Goal: Information Seeking & Learning: Learn about a topic

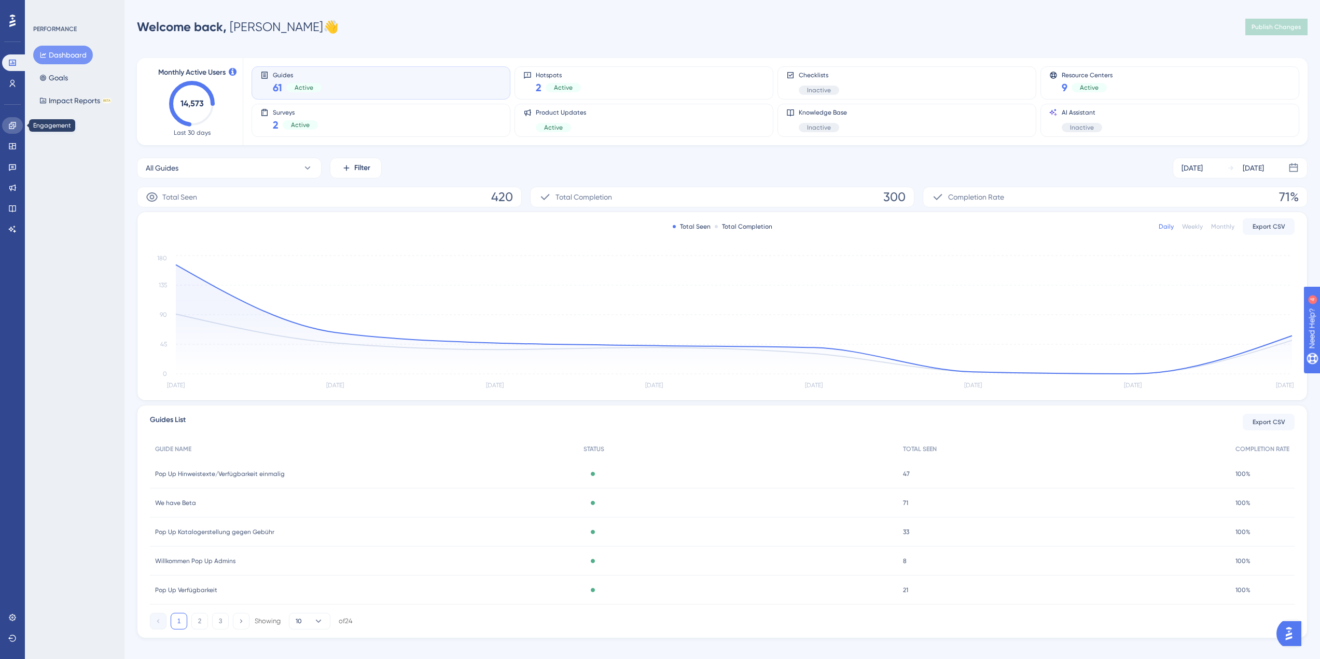
click at [14, 127] on icon at bounding box center [12, 125] width 7 height 7
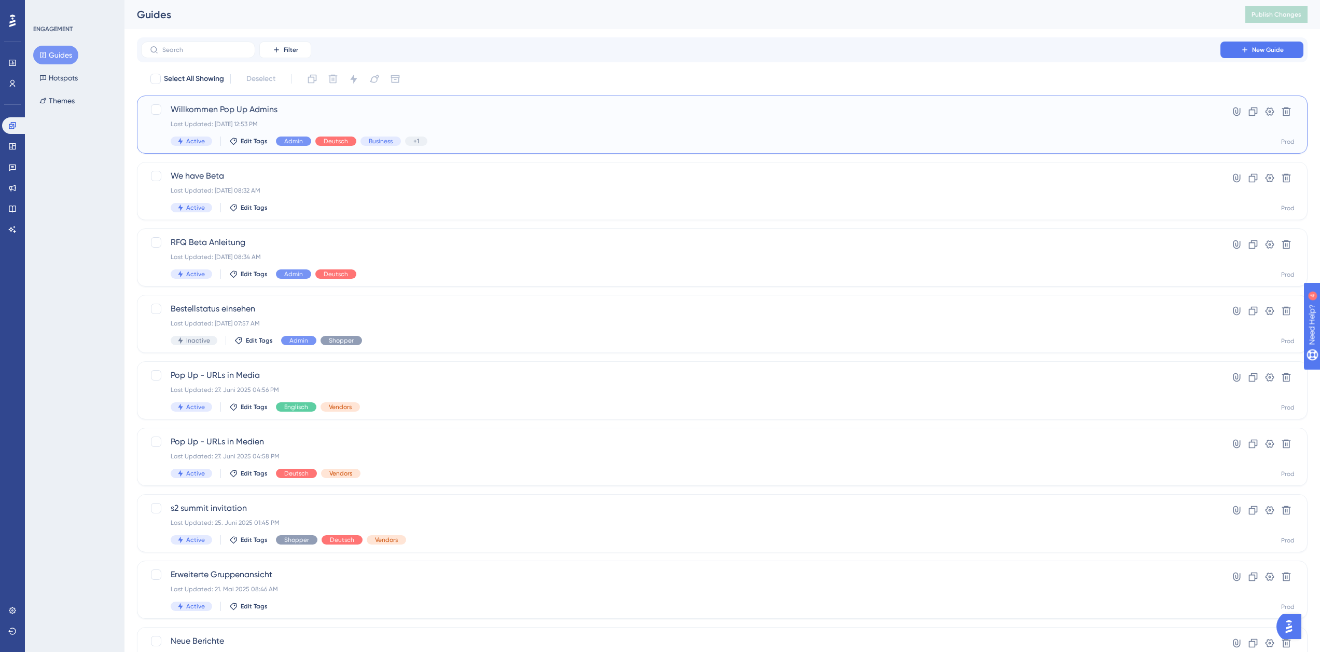
click at [338, 110] on span "Willkommen Pop Up Admins" at bounding box center [681, 109] width 1021 height 12
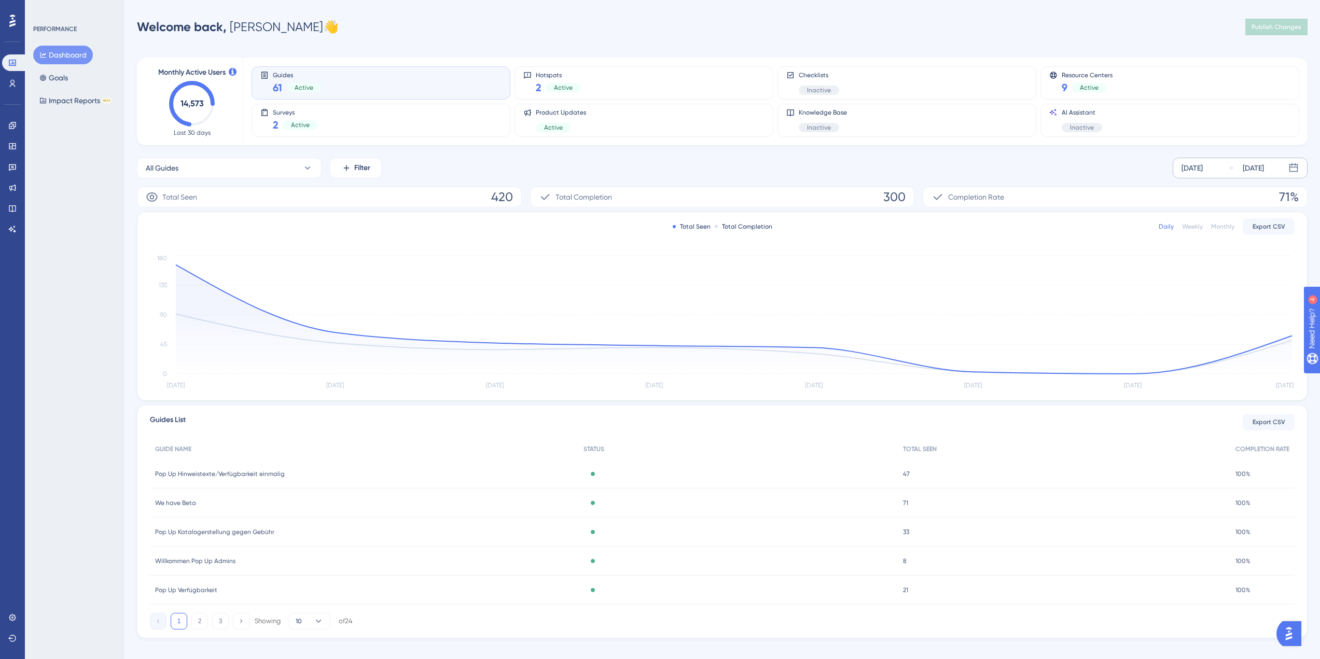
click at [1203, 170] on div "[DATE]" at bounding box center [1192, 168] width 21 height 12
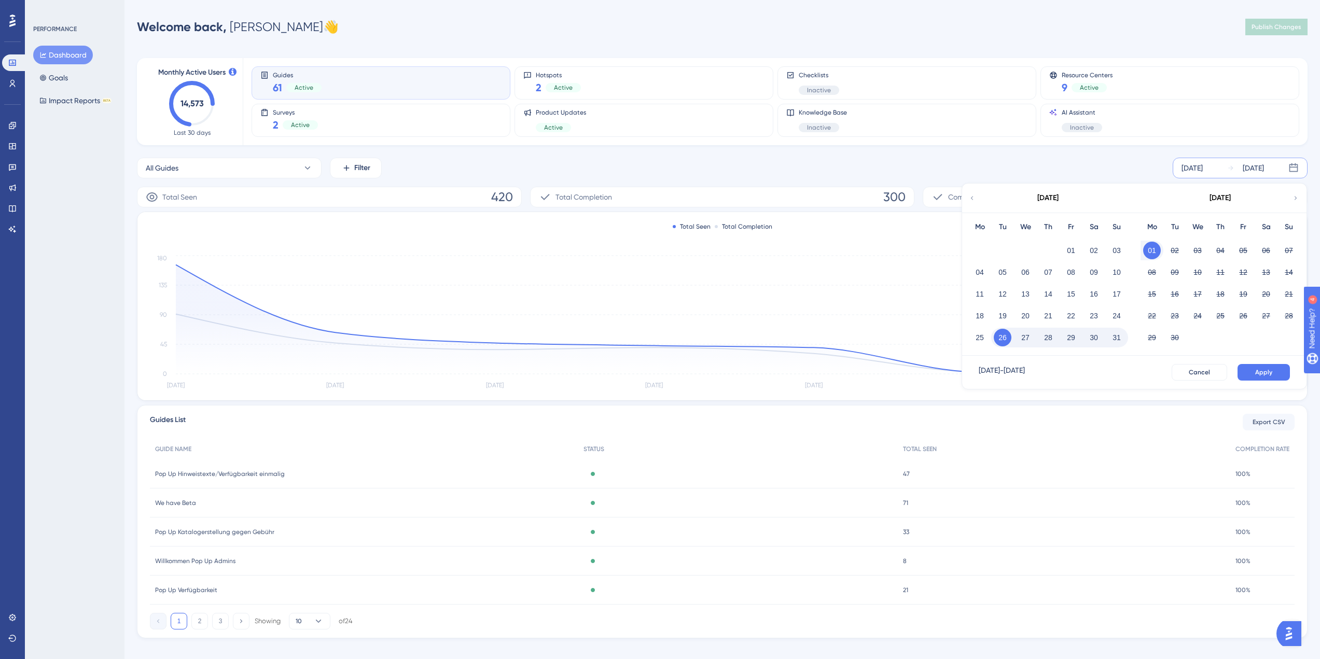
click at [1155, 251] on button "01" at bounding box center [1153, 251] width 18 height 18
click at [983, 250] on button "01" at bounding box center [980, 251] width 18 height 18
click at [979, 252] on button "01" at bounding box center [980, 251] width 18 height 18
click at [976, 199] on div "September 2025" at bounding box center [1047, 198] width 171 height 29
click at [970, 198] on icon at bounding box center [972, 198] width 7 height 9
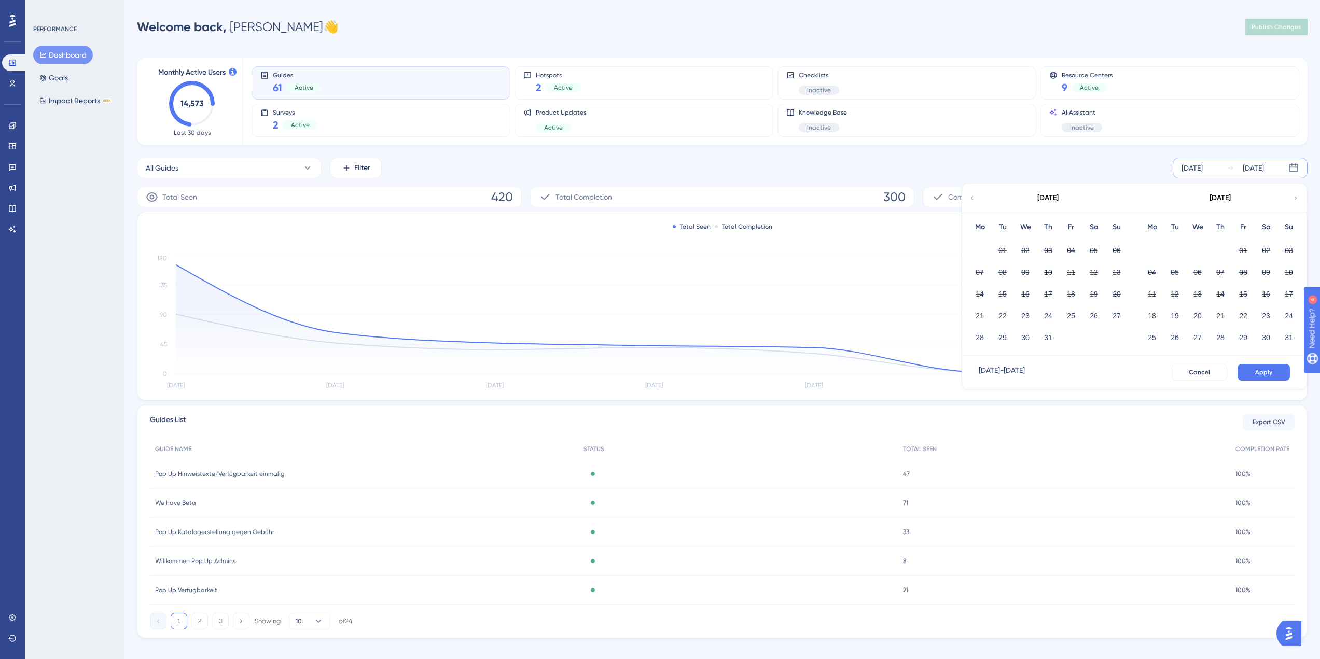
click at [1296, 199] on icon at bounding box center [1295, 198] width 7 height 9
click at [976, 246] on button "01" at bounding box center [980, 251] width 18 height 18
click at [1026, 256] on div "01 02 03 04 05 06 07" at bounding box center [1049, 250] width 160 height 22
click at [974, 199] on icon at bounding box center [972, 198] width 7 height 9
click at [1286, 336] on button "31" at bounding box center [1290, 338] width 18 height 18
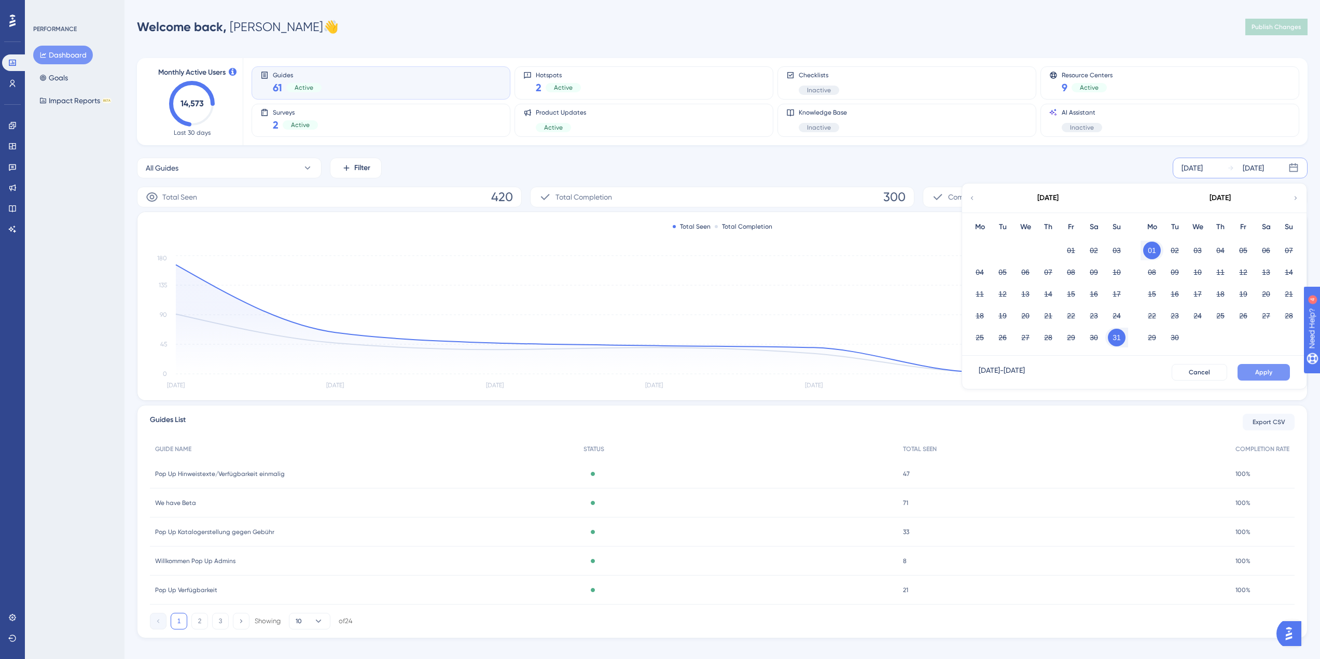
click at [1268, 371] on span "Apply" at bounding box center [1264, 372] width 17 height 8
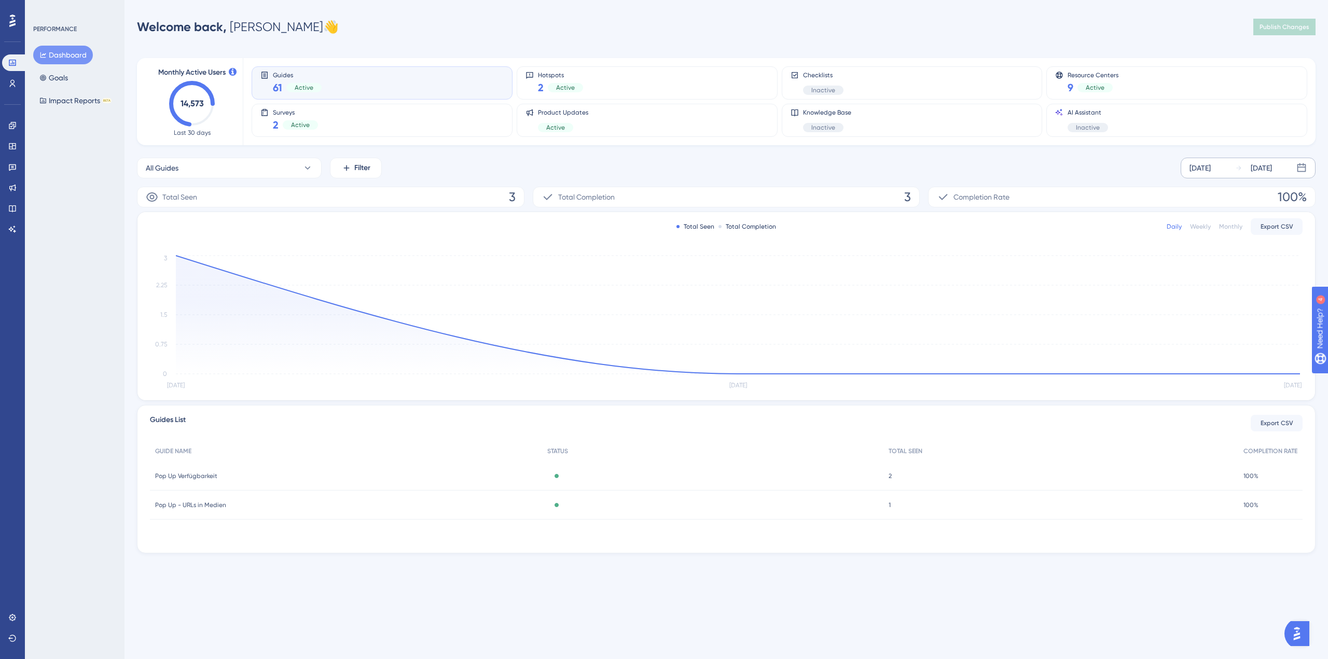
click at [1240, 170] on icon at bounding box center [1238, 167] width 7 height 7
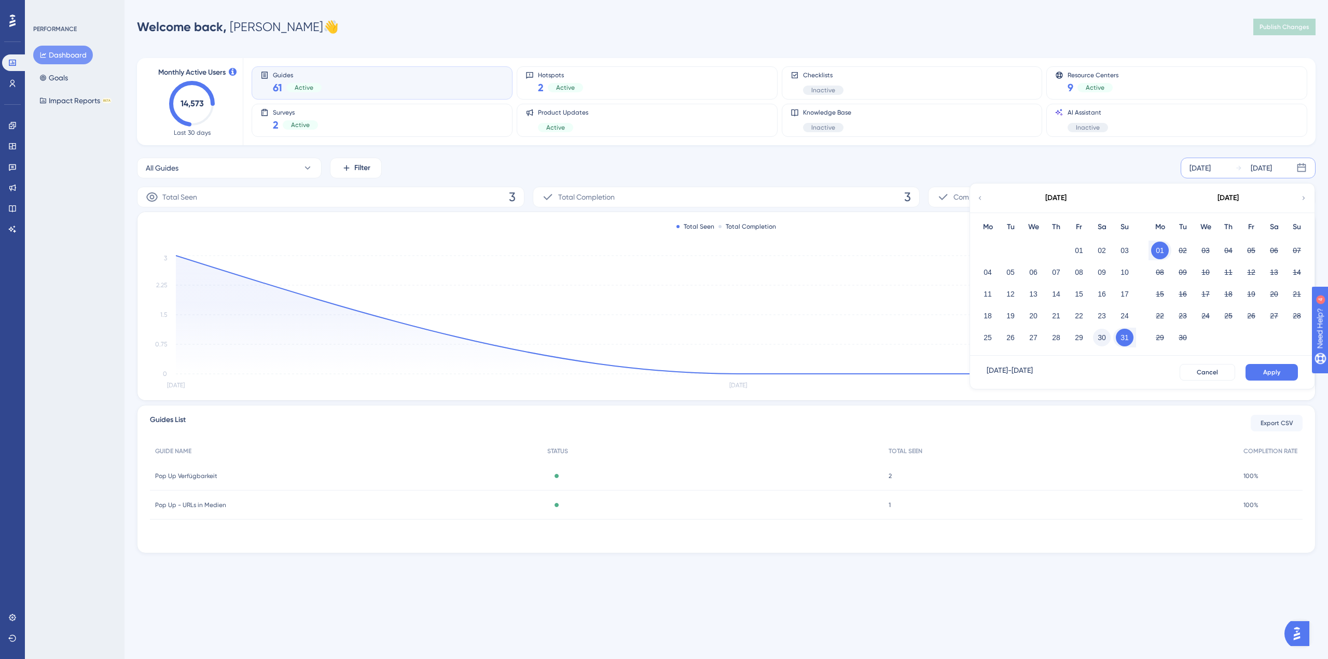
click at [1104, 331] on button "30" at bounding box center [1102, 338] width 18 height 18
click at [12, 128] on icon at bounding box center [12, 125] width 8 height 8
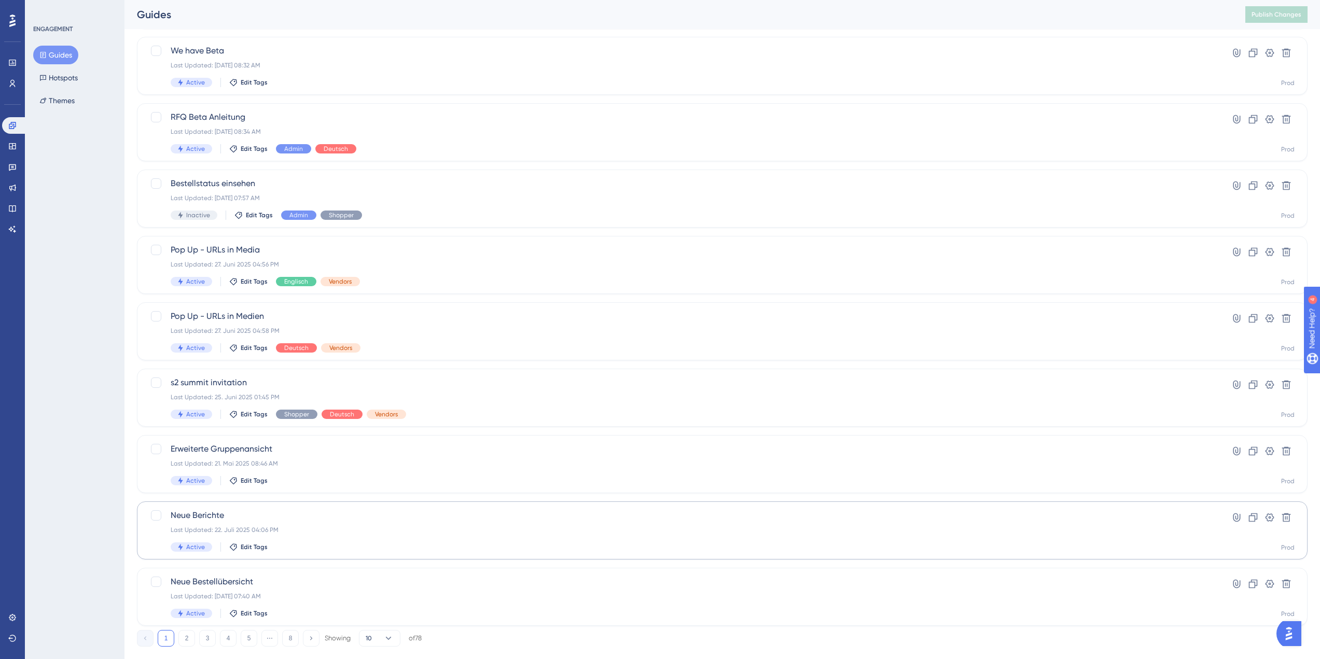
scroll to position [146, 0]
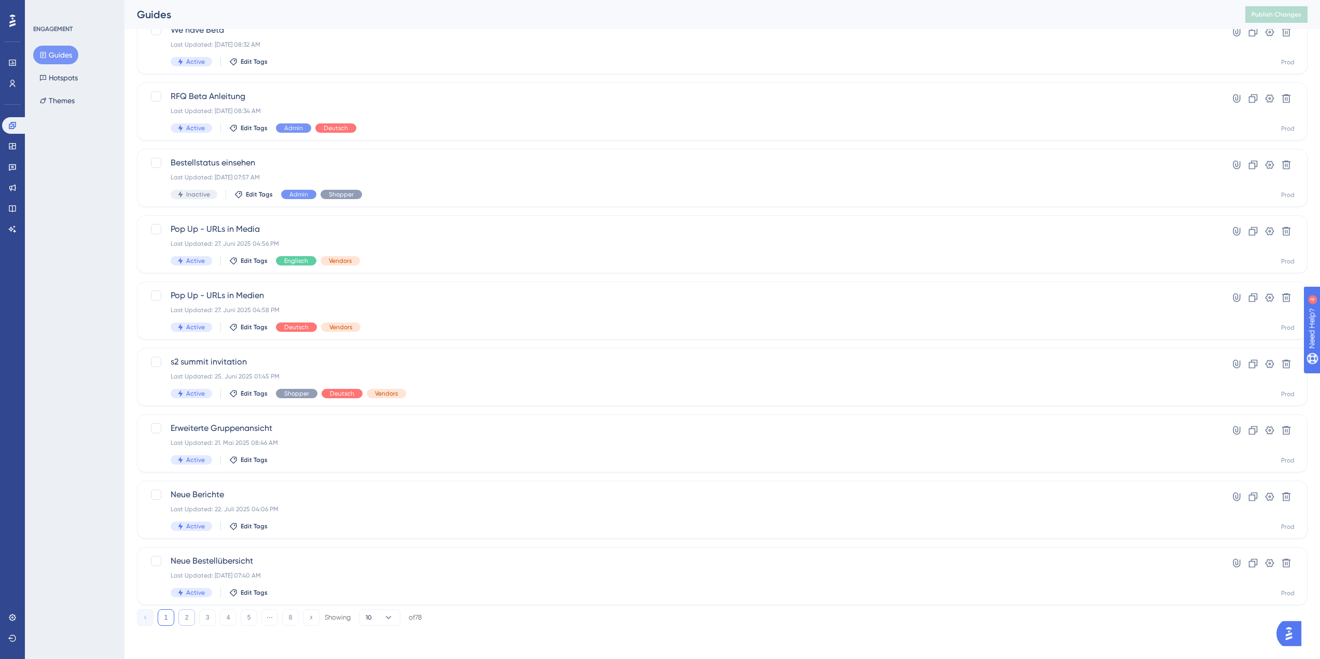
click at [191, 619] on button "2" at bounding box center [186, 618] width 17 height 17
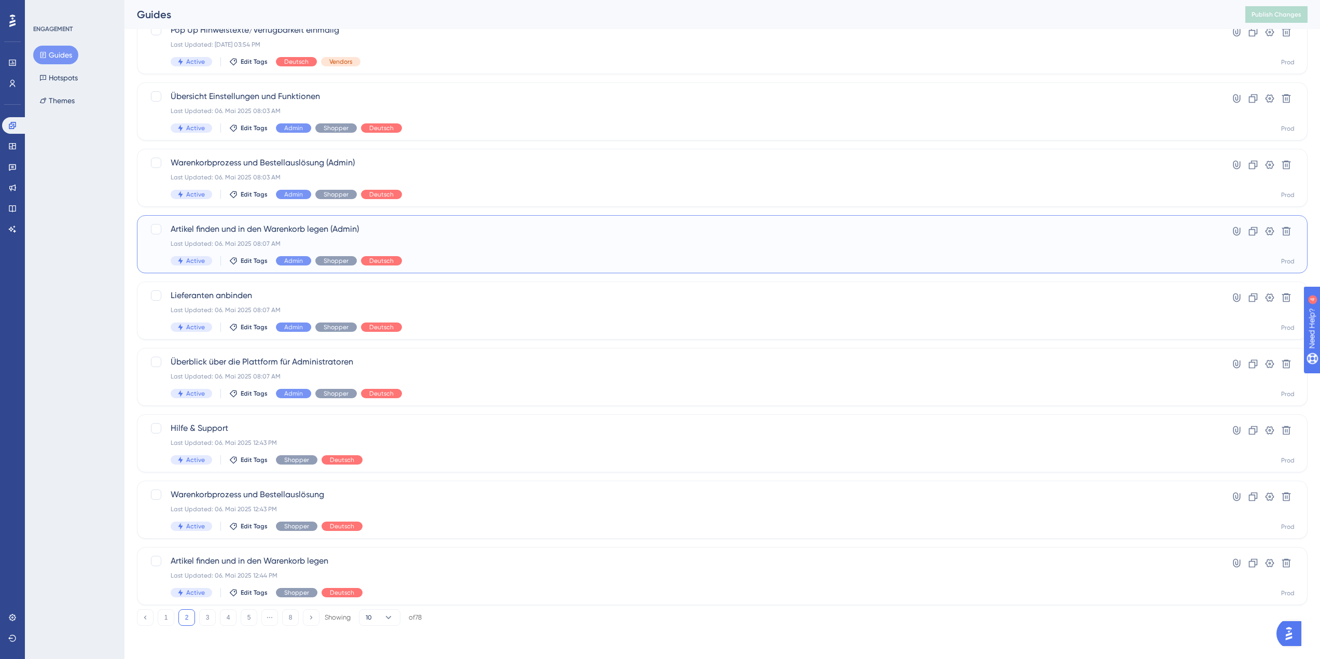
click at [480, 251] on div "Artikel finden und in den Warenkorb legen (Admin) Last Updated: 06. Mai 2025 08…" at bounding box center [681, 244] width 1021 height 43
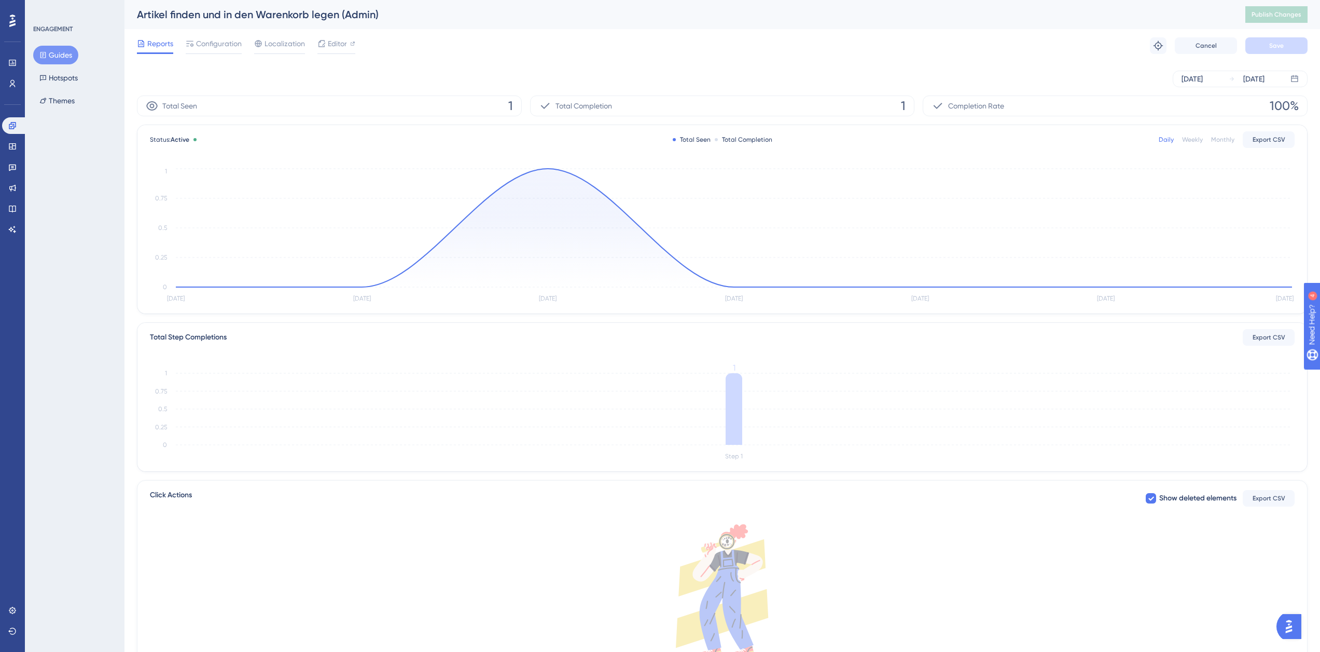
click at [47, 54] on button "Guides" at bounding box center [55, 55] width 45 height 19
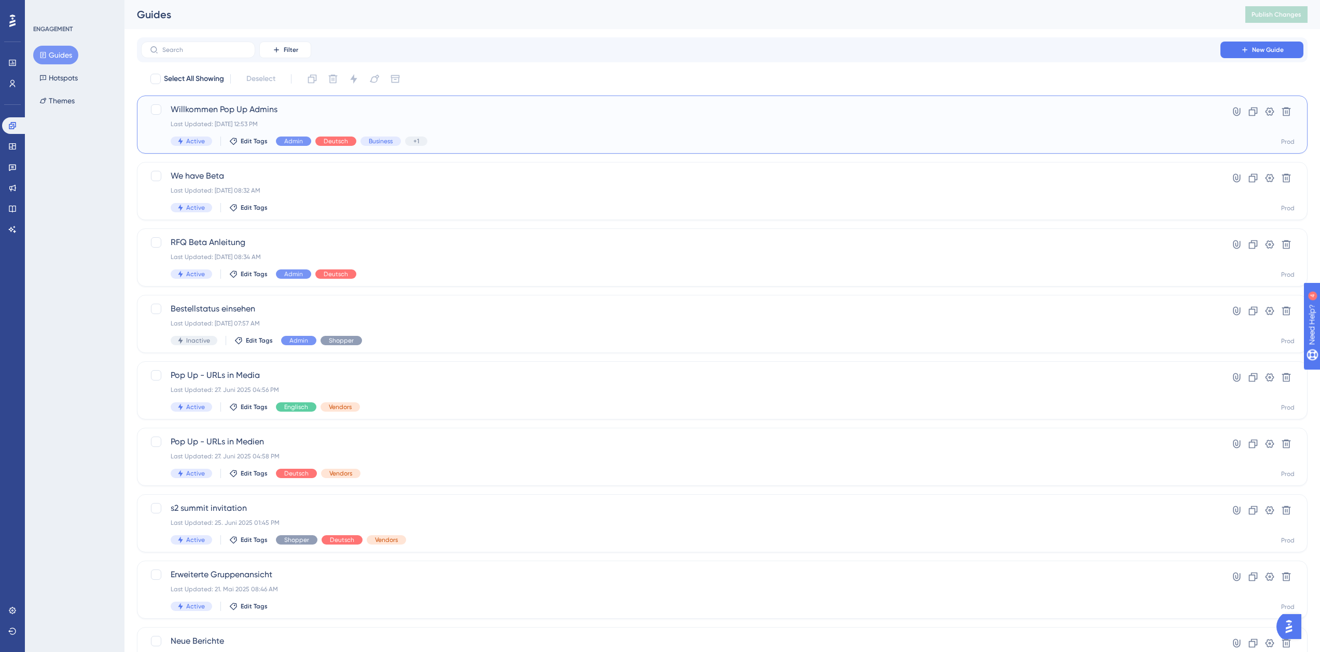
click at [240, 108] on span "Willkommen Pop Up Admins" at bounding box center [681, 109] width 1021 height 12
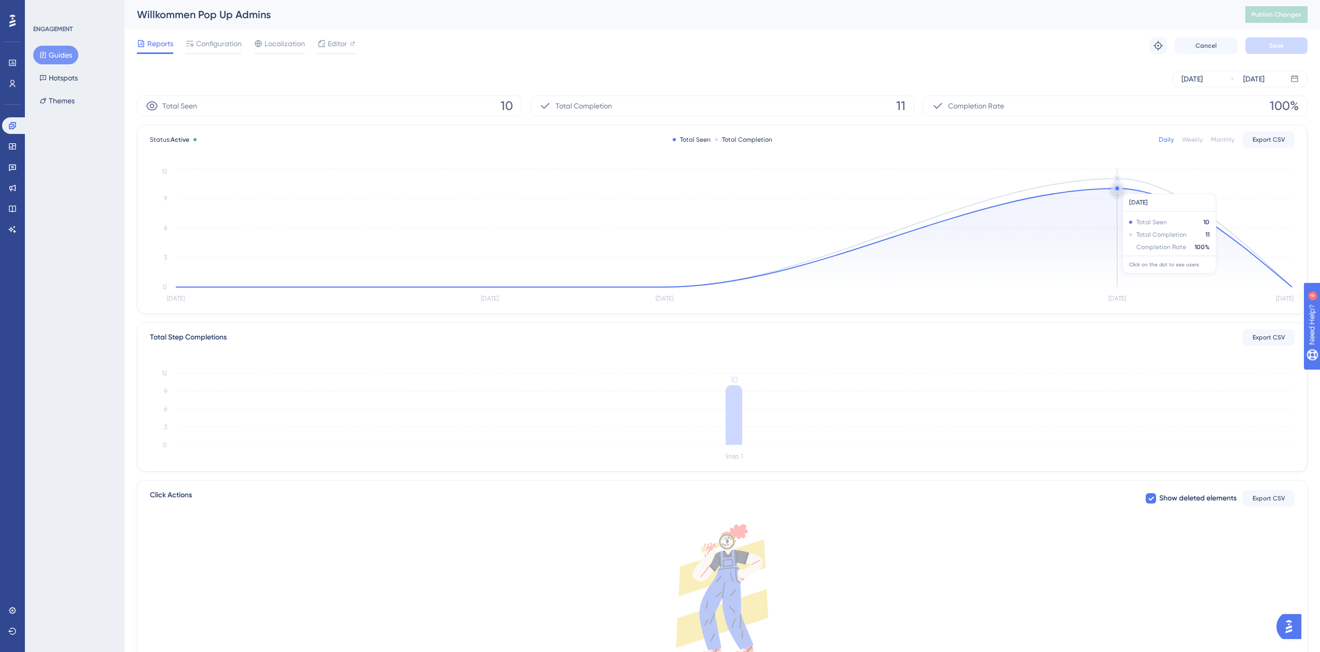
click at [1117, 188] on circle at bounding box center [1118, 188] width 4 height 4
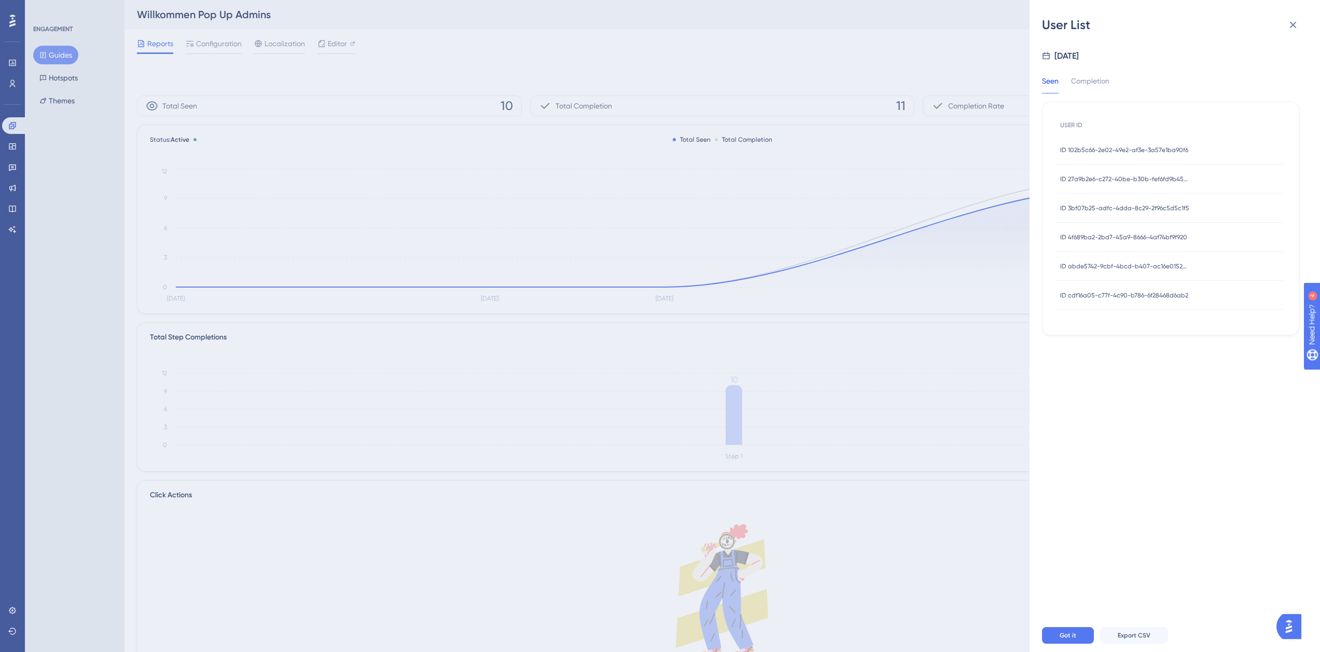
click at [1114, 291] on span "ID cdf16a05-c77f-4c90-b786-6f28468d6ab2" at bounding box center [1125, 295] width 128 height 8
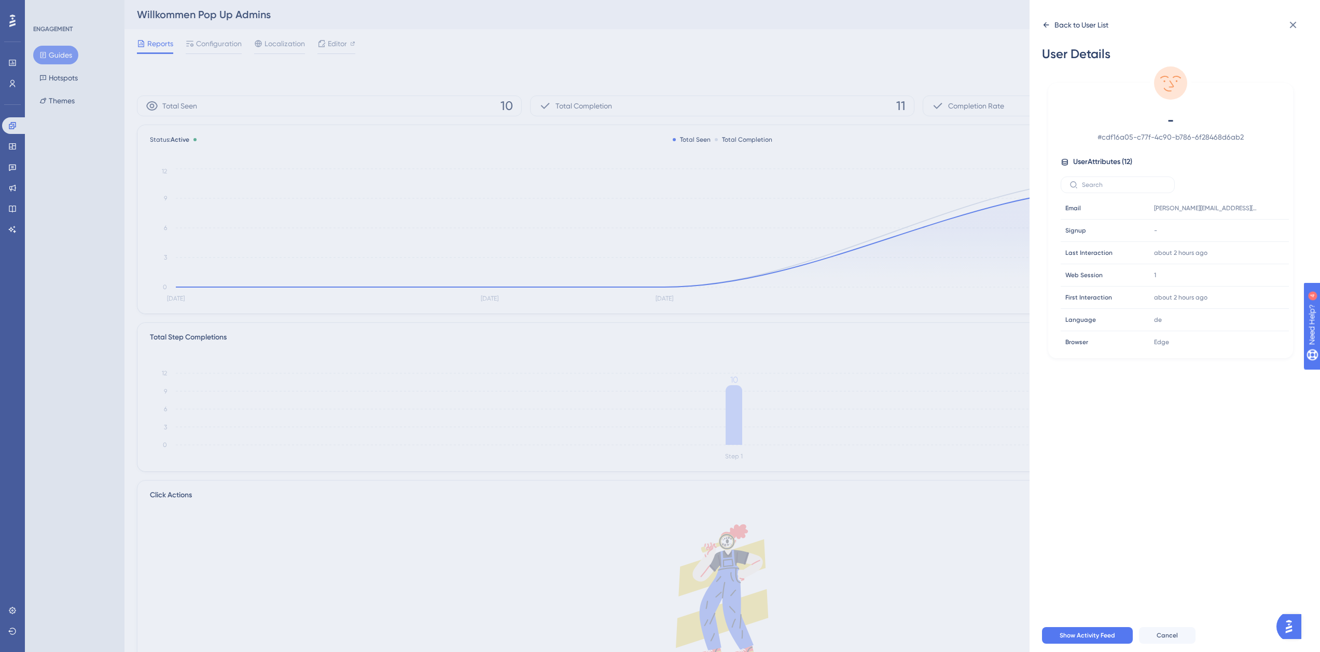
click at [1079, 29] on div "Back to User List" at bounding box center [1082, 25] width 54 height 12
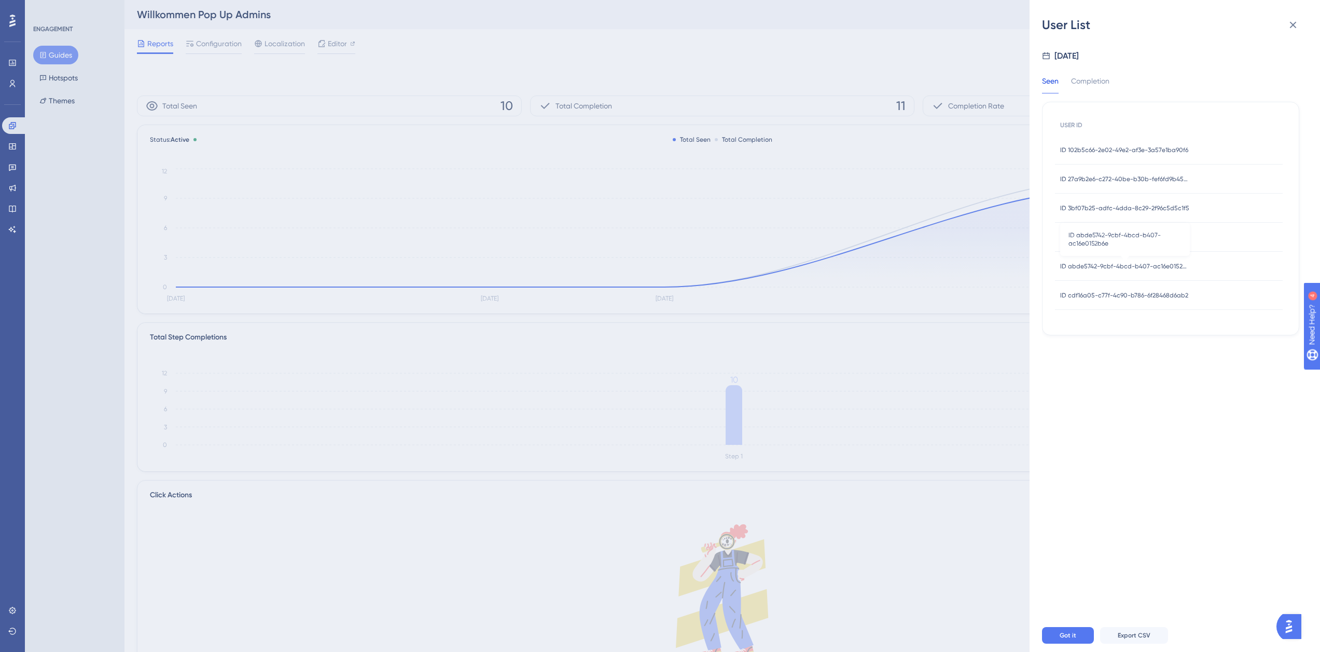
click at [1127, 264] on span "ID abde5742-9cbf-4bcd-b407-ac16e0152b6e" at bounding box center [1126, 266] width 130 height 8
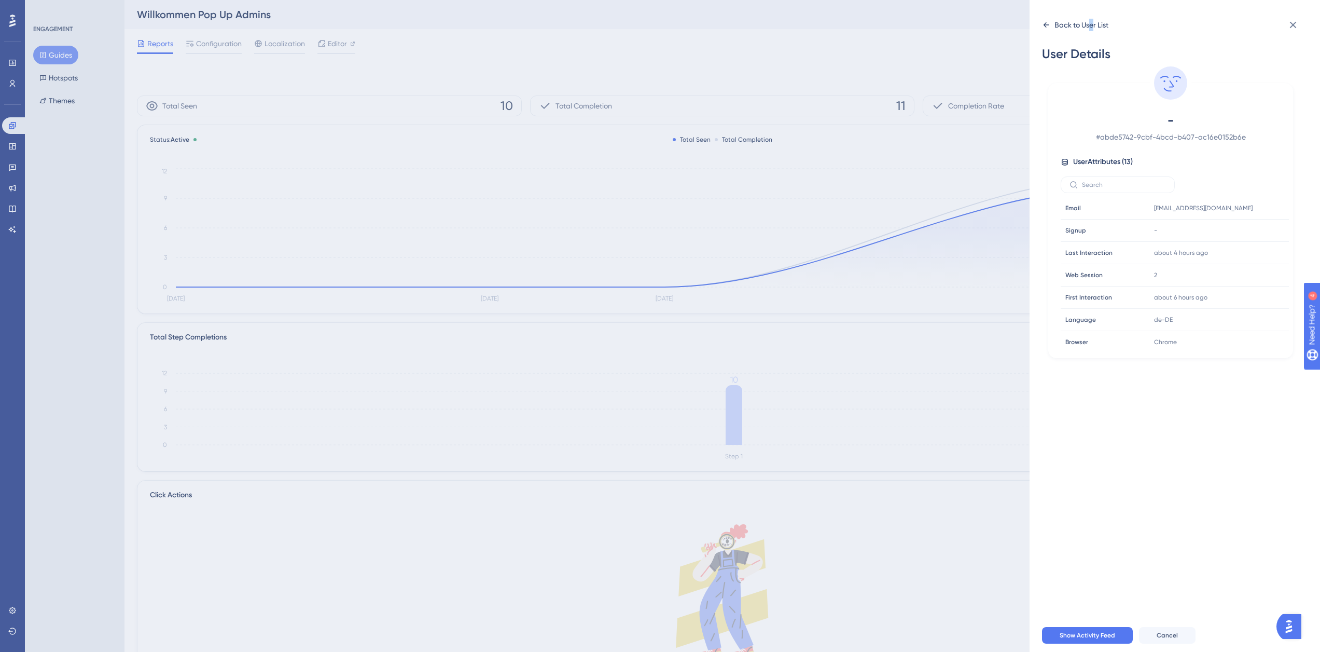
click at [1092, 26] on div "Back to User List" at bounding box center [1082, 25] width 54 height 12
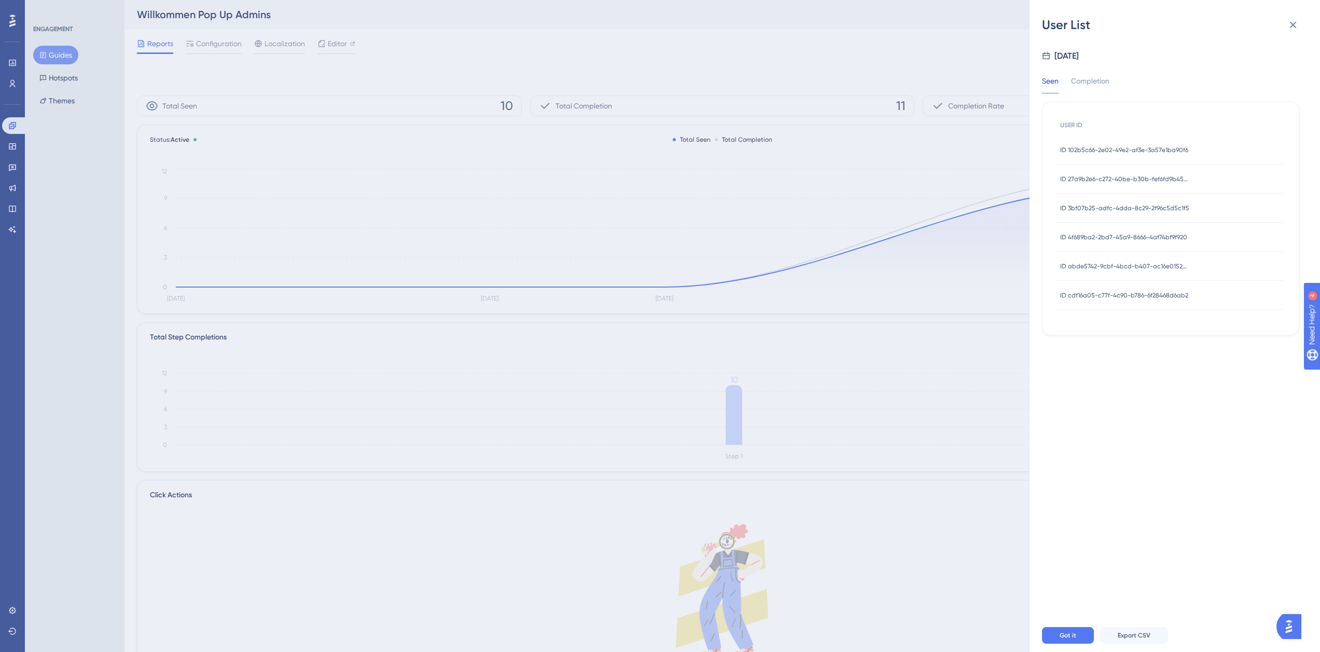
click at [1124, 234] on span "ID 4f689ba2-2bd7-45a9-8666-4af74bf9f920" at bounding box center [1124, 237] width 127 height 8
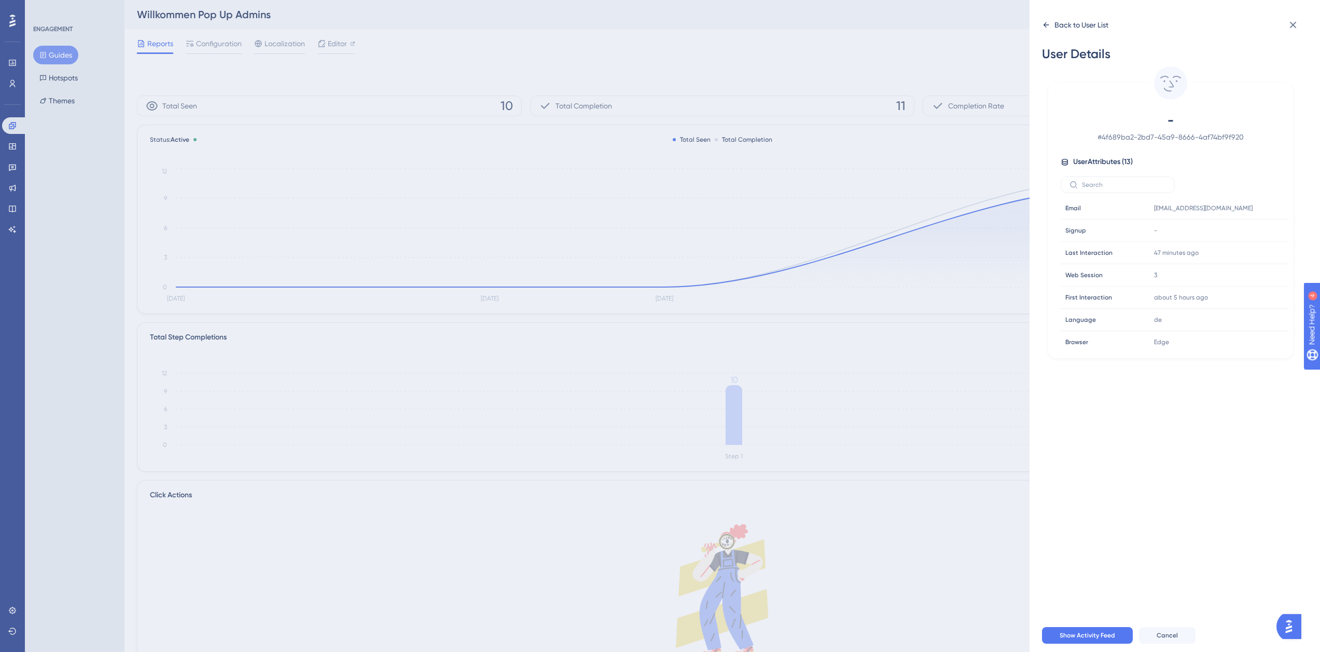
click at [1081, 22] on div "Back to User List" at bounding box center [1082, 25] width 54 height 12
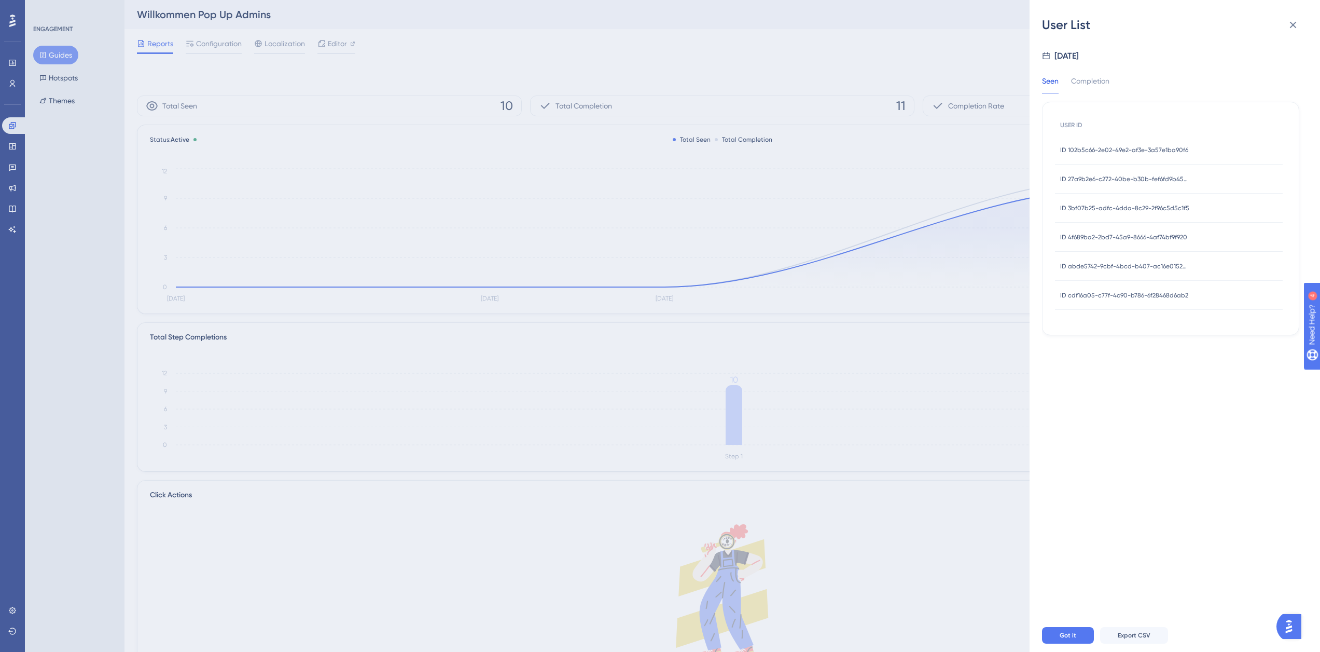
click at [1097, 202] on div "ID 3bf07b25-adfc-4dda-8c29-2f96c5d5c1f5 ID 3bf07b25-adfc-4dda-8c29-2f96c5d5c1f5" at bounding box center [1125, 208] width 129 height 29
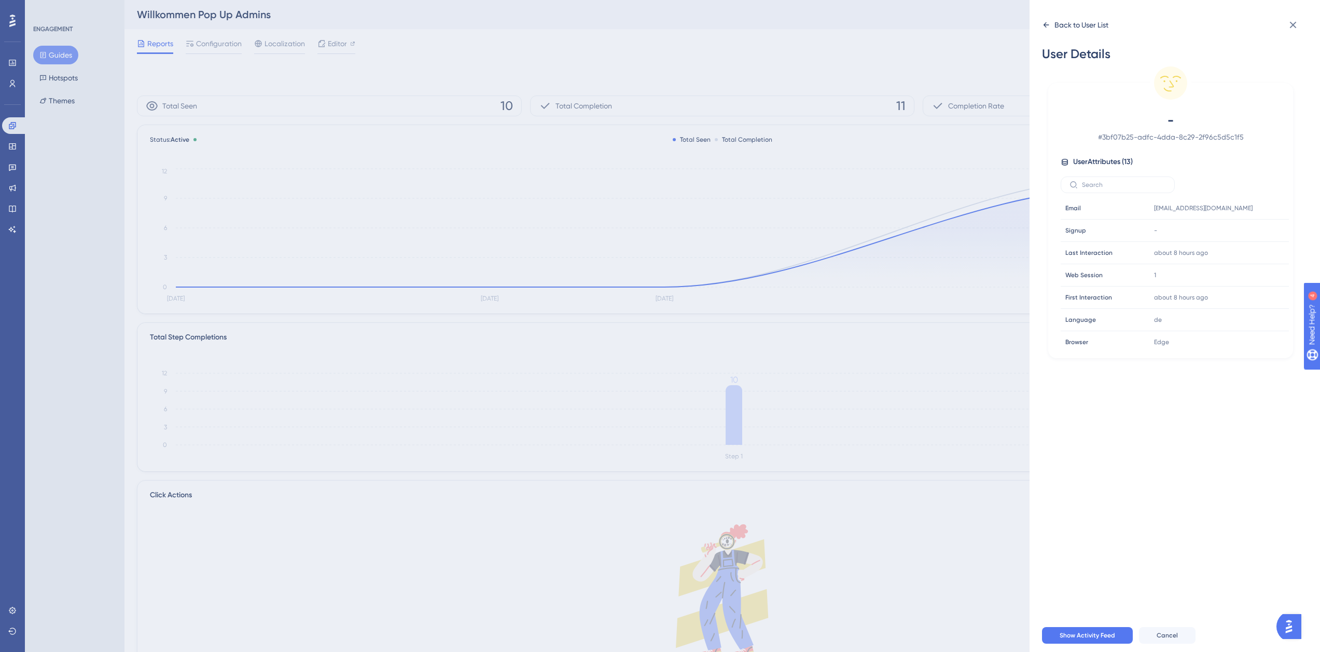
click at [1073, 24] on div "Back to User List" at bounding box center [1082, 25] width 54 height 12
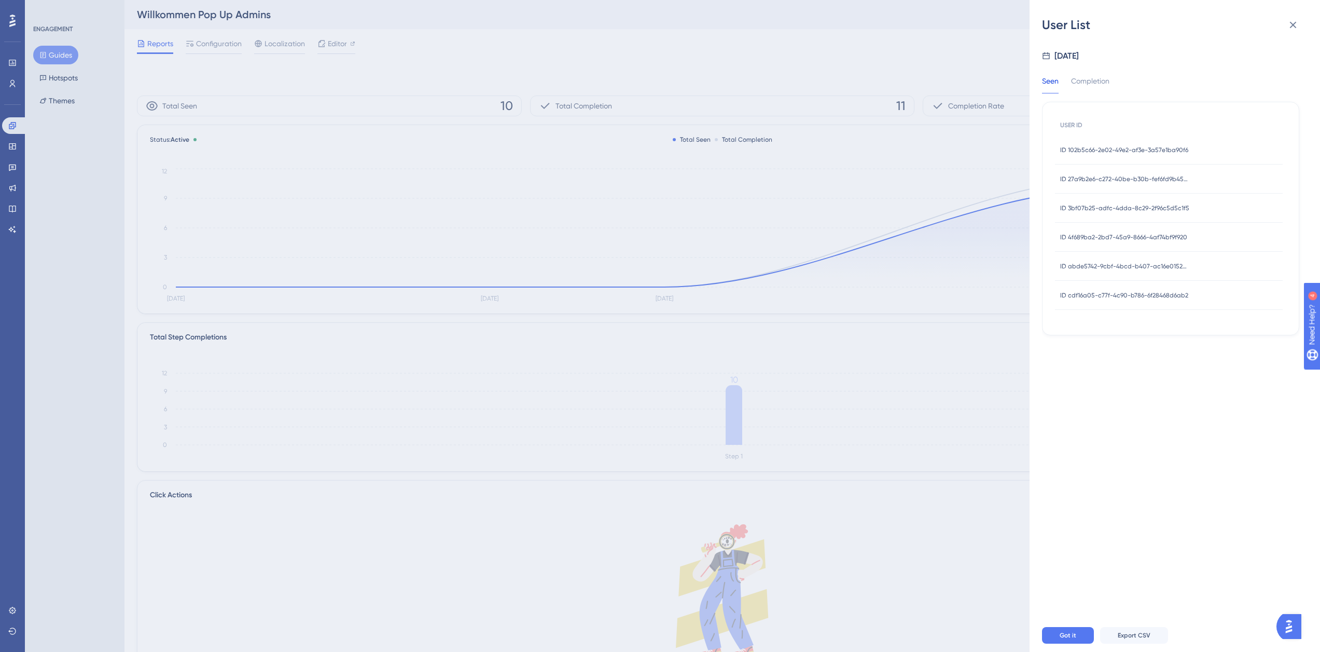
click at [1102, 175] on span "ID 27a9b2e6-c272-40be-b30b-fef6fd9b45d2" at bounding box center [1126, 179] width 130 height 8
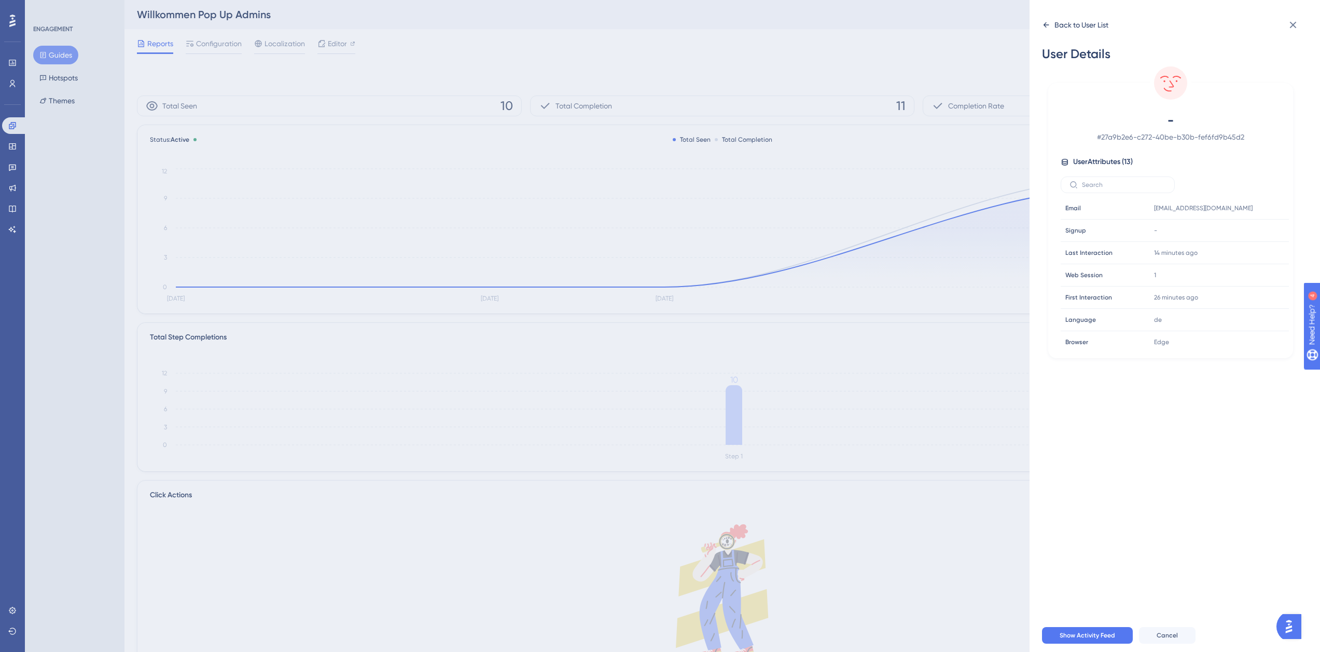
click at [1076, 25] on div "Back to User List" at bounding box center [1082, 25] width 54 height 12
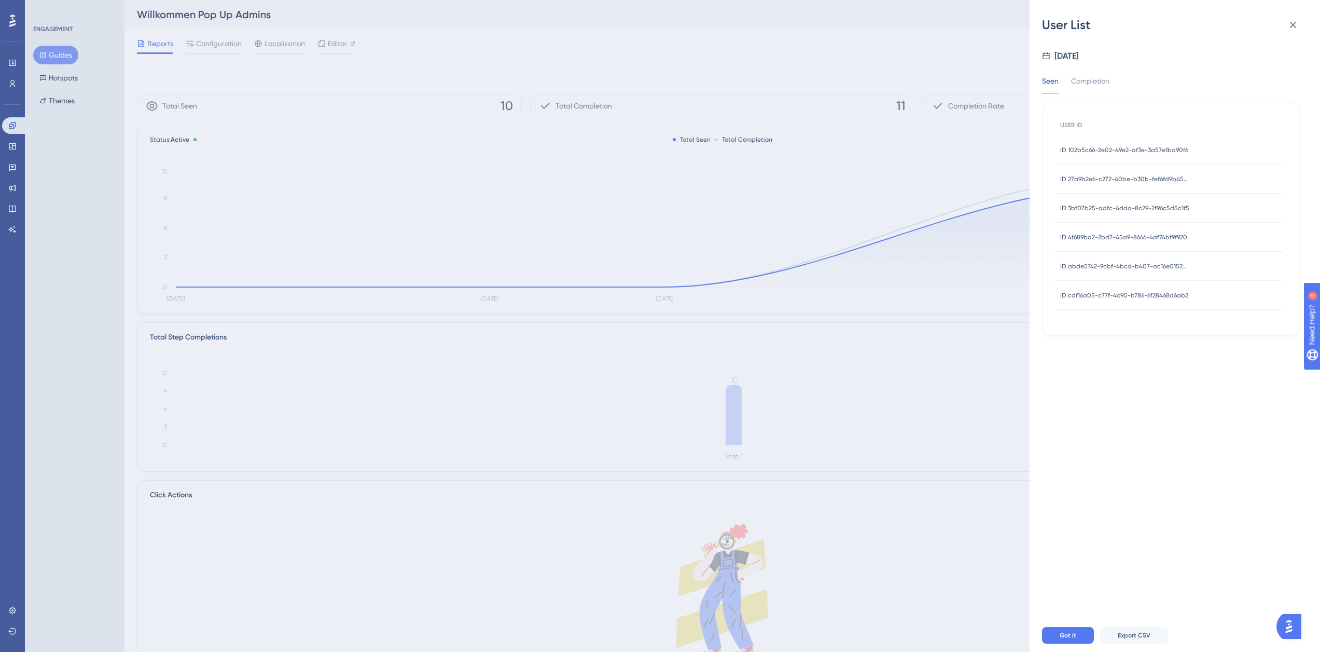
click at [1127, 150] on span "ID 102b5c66-2e02-49e2-af3e-3a57e1ba90f6" at bounding box center [1125, 150] width 128 height 8
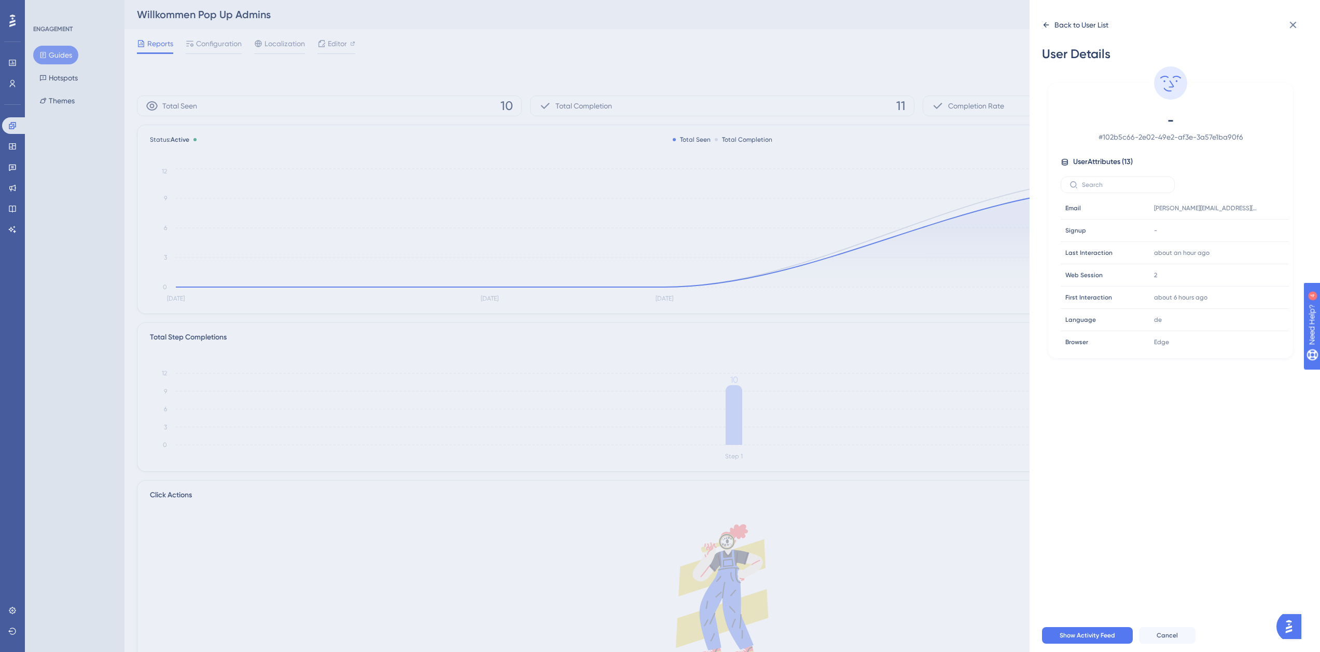
click at [1083, 24] on div "Back to User List" at bounding box center [1082, 25] width 54 height 12
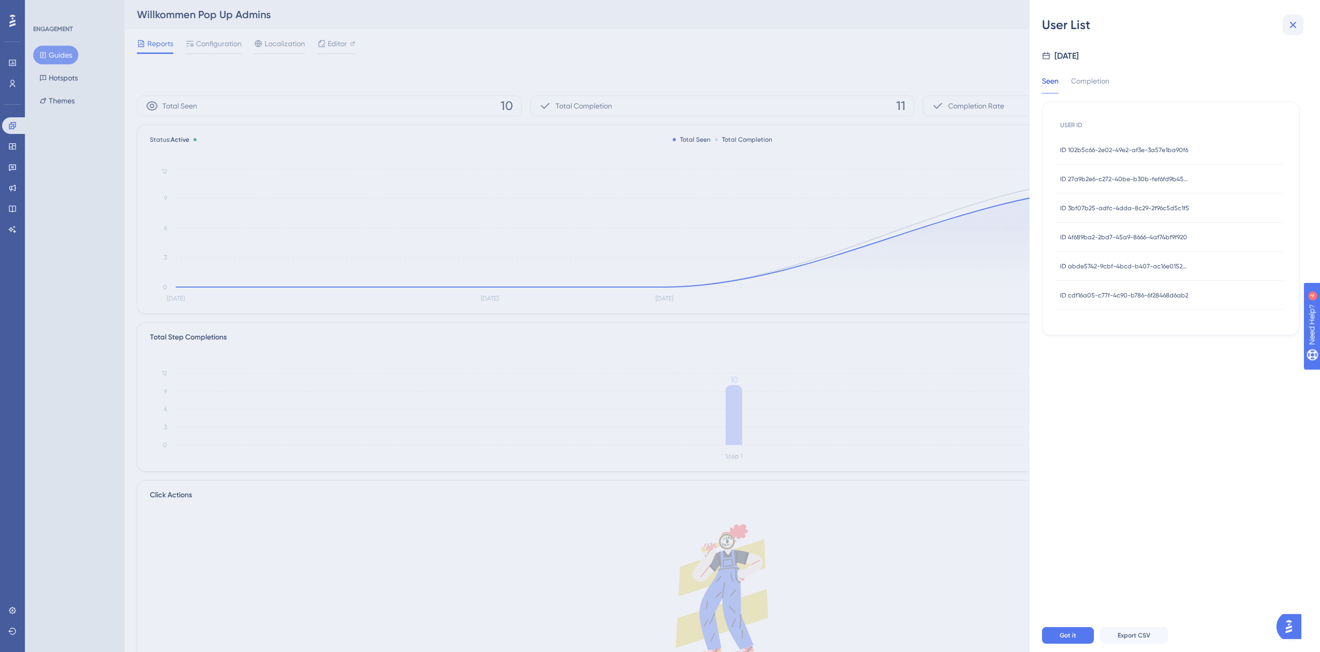
click at [1297, 27] on icon at bounding box center [1293, 25] width 12 height 12
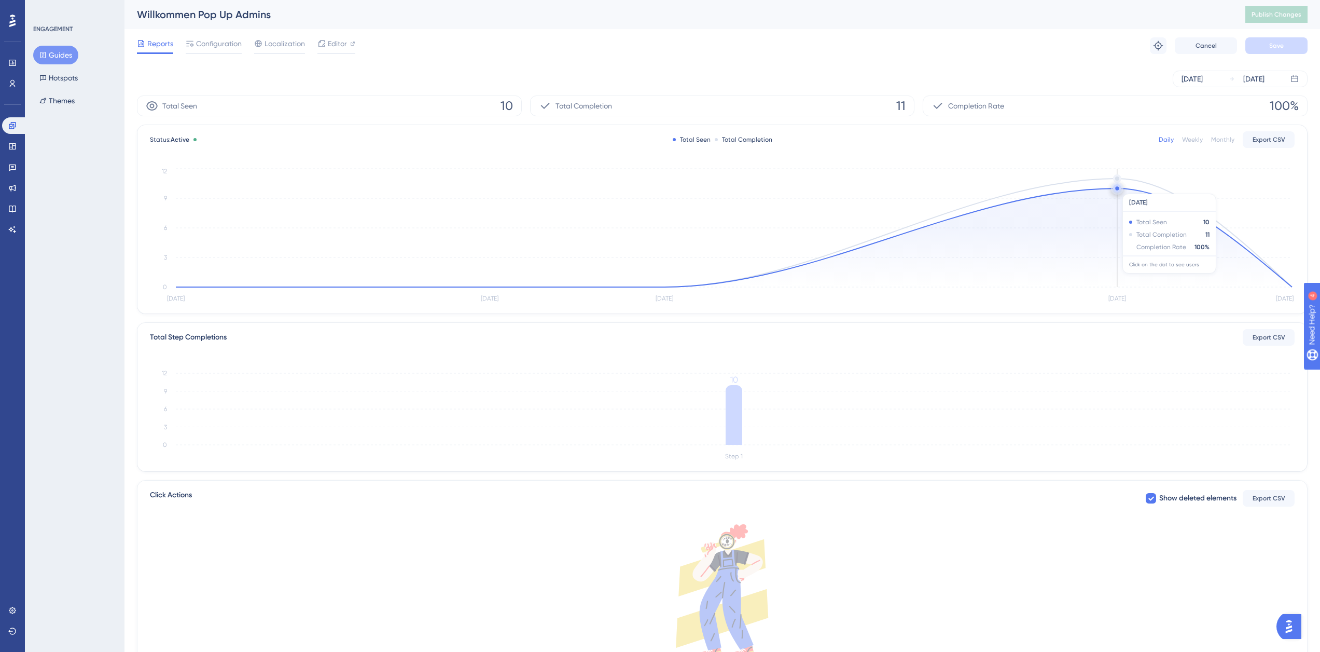
click at [1119, 188] on circle at bounding box center [1118, 188] width 4 height 4
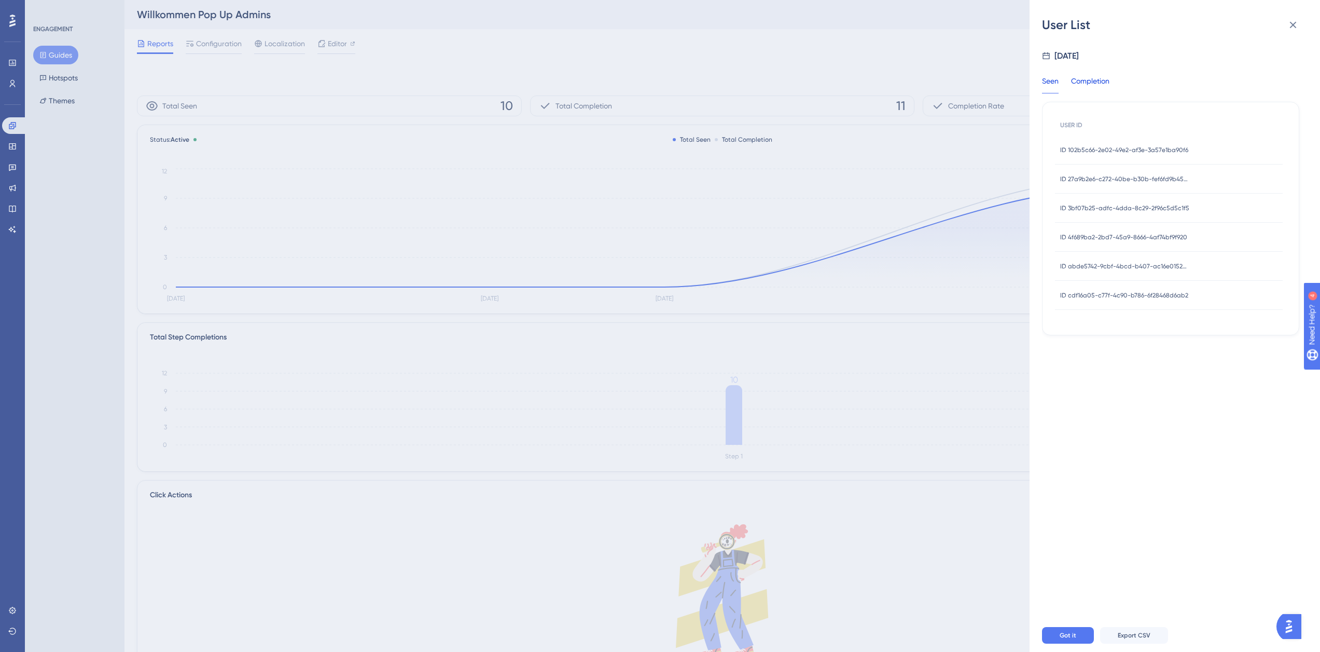
click at [1100, 80] on div "Completion" at bounding box center [1090, 84] width 38 height 19
click at [1061, 78] on div "Seen Completion" at bounding box center [1082, 84] width 80 height 19
click at [1054, 81] on div "Seen" at bounding box center [1050, 84] width 17 height 19
click at [1095, 153] on span "ID 102b5c66-2e02-49e2-af3e-3a57e1ba90f6" at bounding box center [1125, 150] width 128 height 8
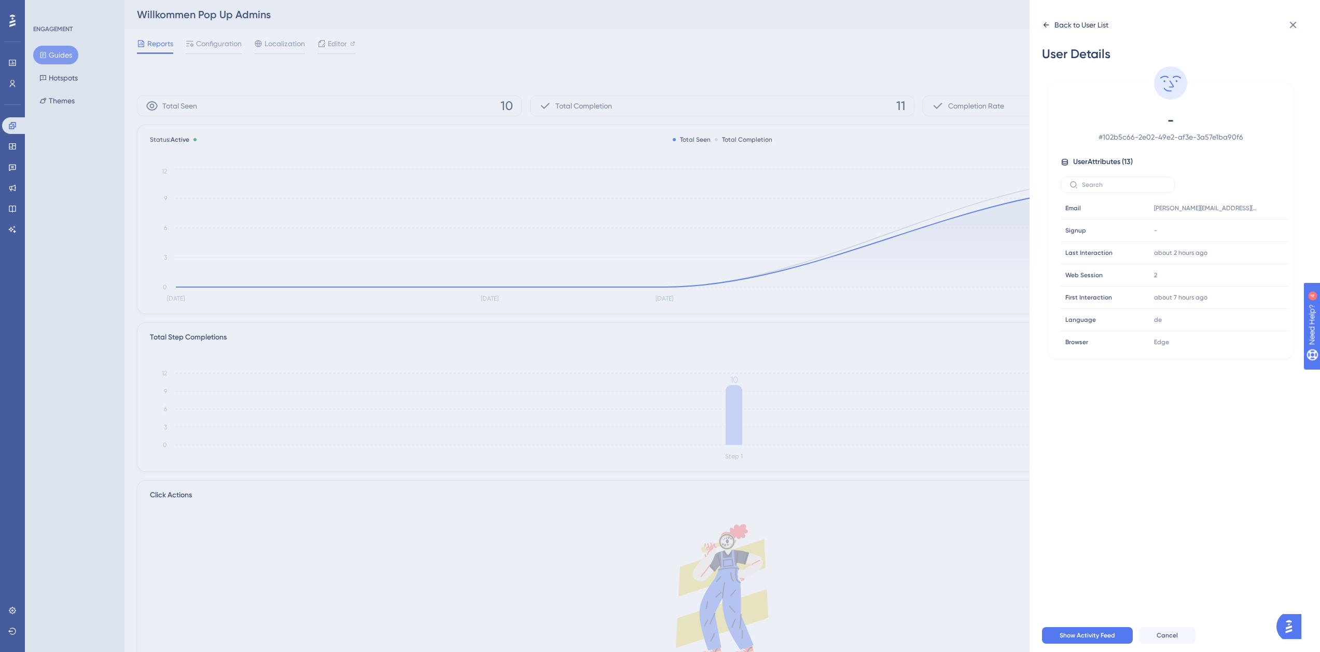
click at [1074, 25] on div "Back to User List" at bounding box center [1082, 25] width 54 height 12
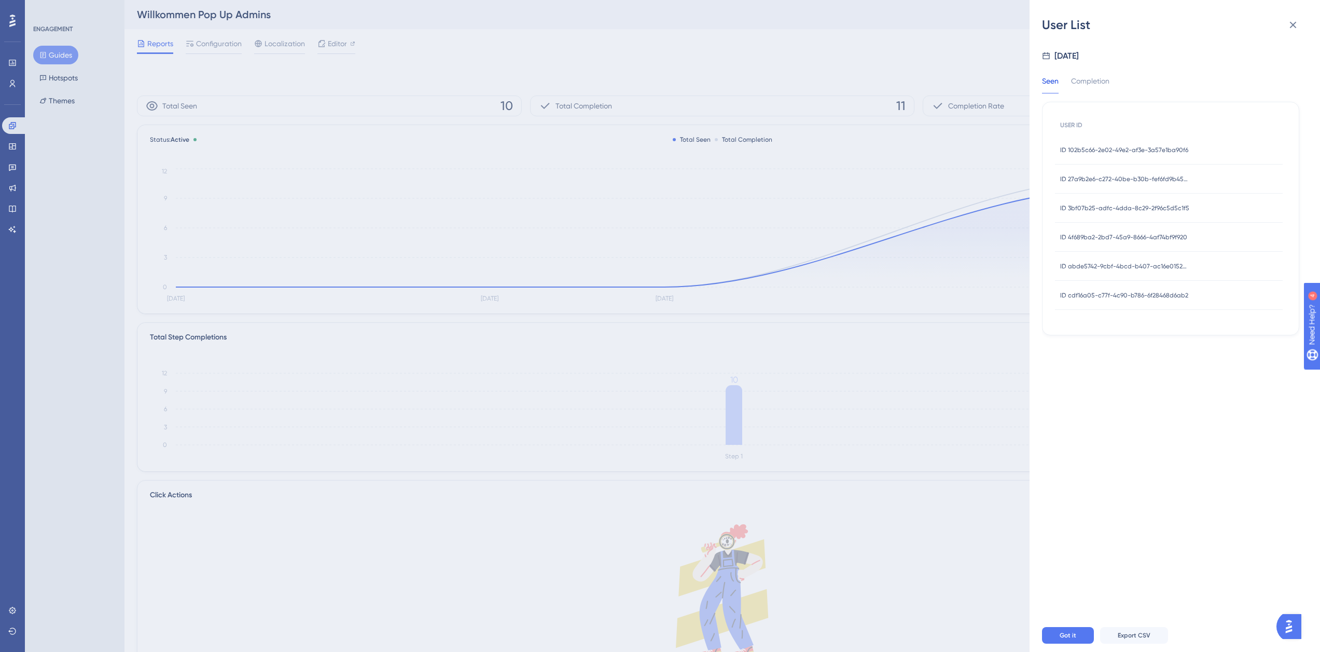
click at [1095, 183] on span "ID 27a9b2e6-c272-40be-b30b-fef6fd9b45d2" at bounding box center [1126, 179] width 130 height 8
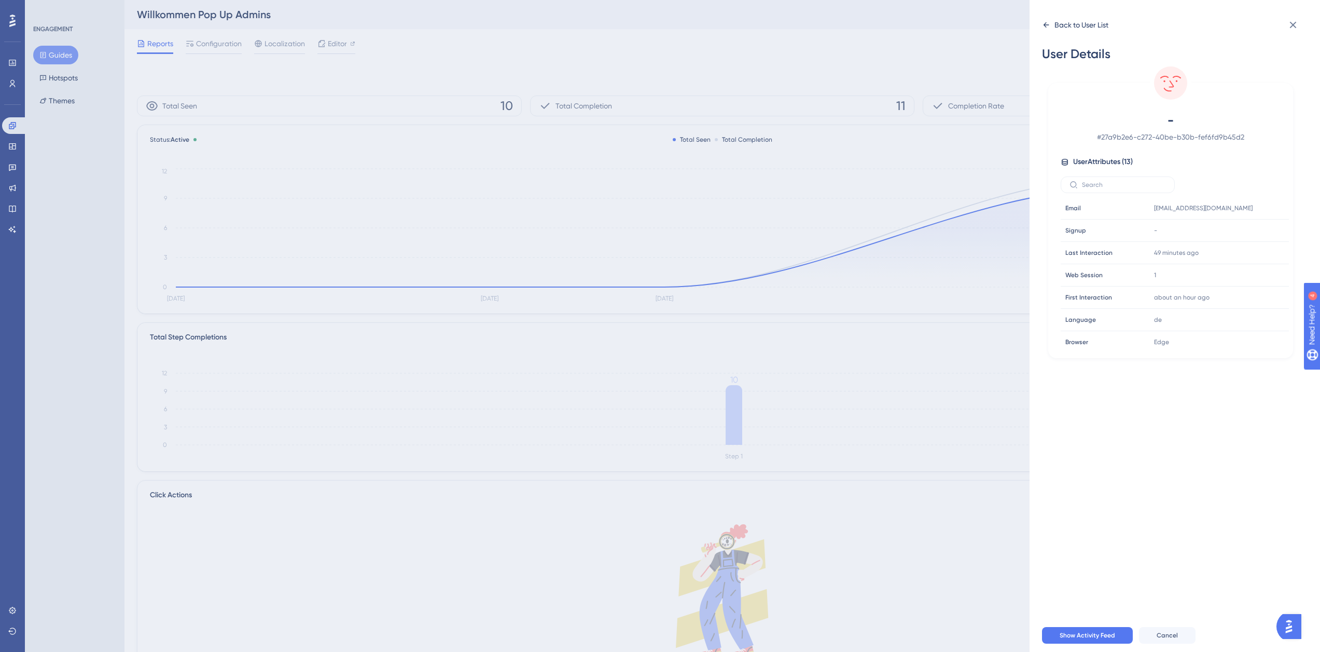
click at [1059, 22] on div "Back to User List" at bounding box center [1082, 25] width 54 height 12
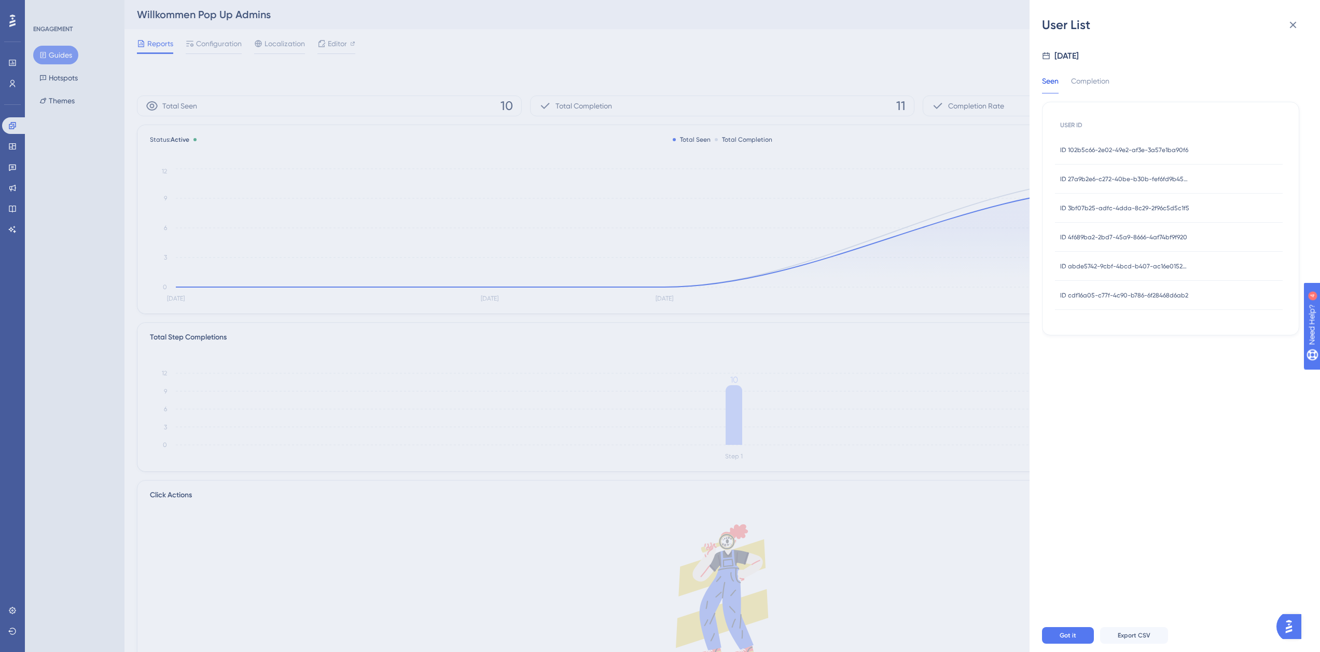
click at [1094, 202] on div "ID 3bf07b25-adfc-4dda-8c29-2f96c5d5c1f5 ID 3bf07b25-adfc-4dda-8c29-2f96c5d5c1f5" at bounding box center [1125, 208] width 129 height 29
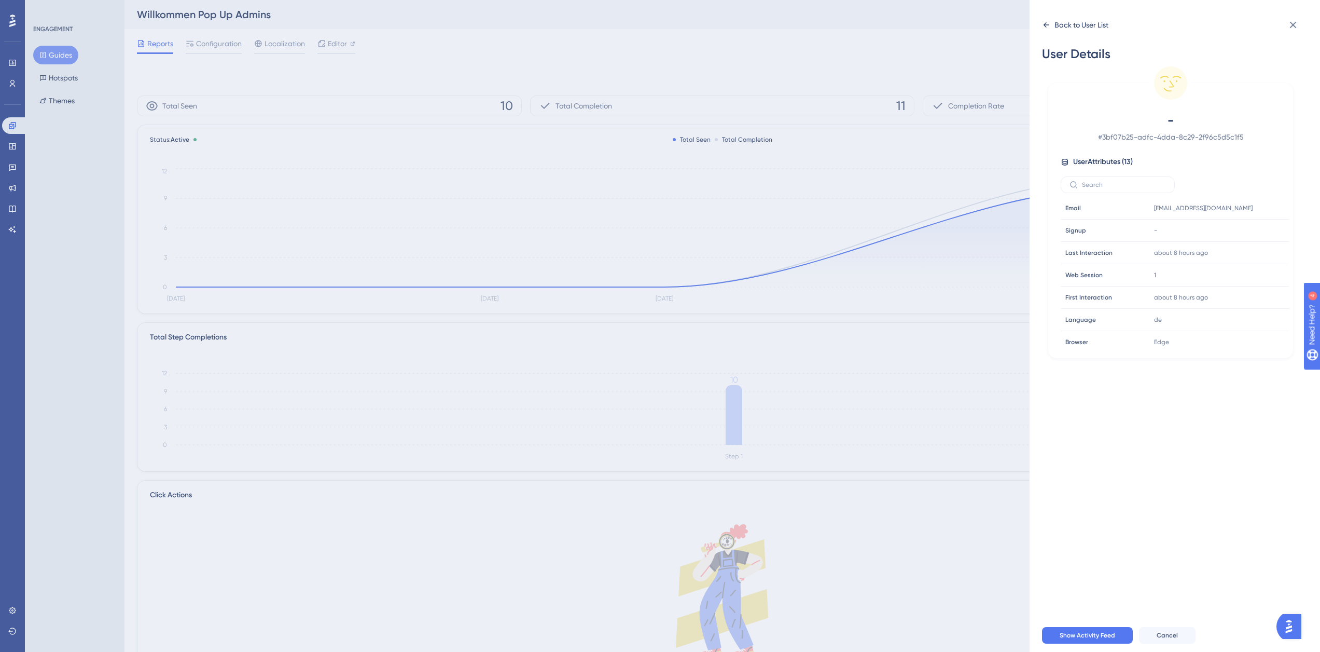
click at [1062, 21] on div "Back to User List" at bounding box center [1082, 25] width 54 height 12
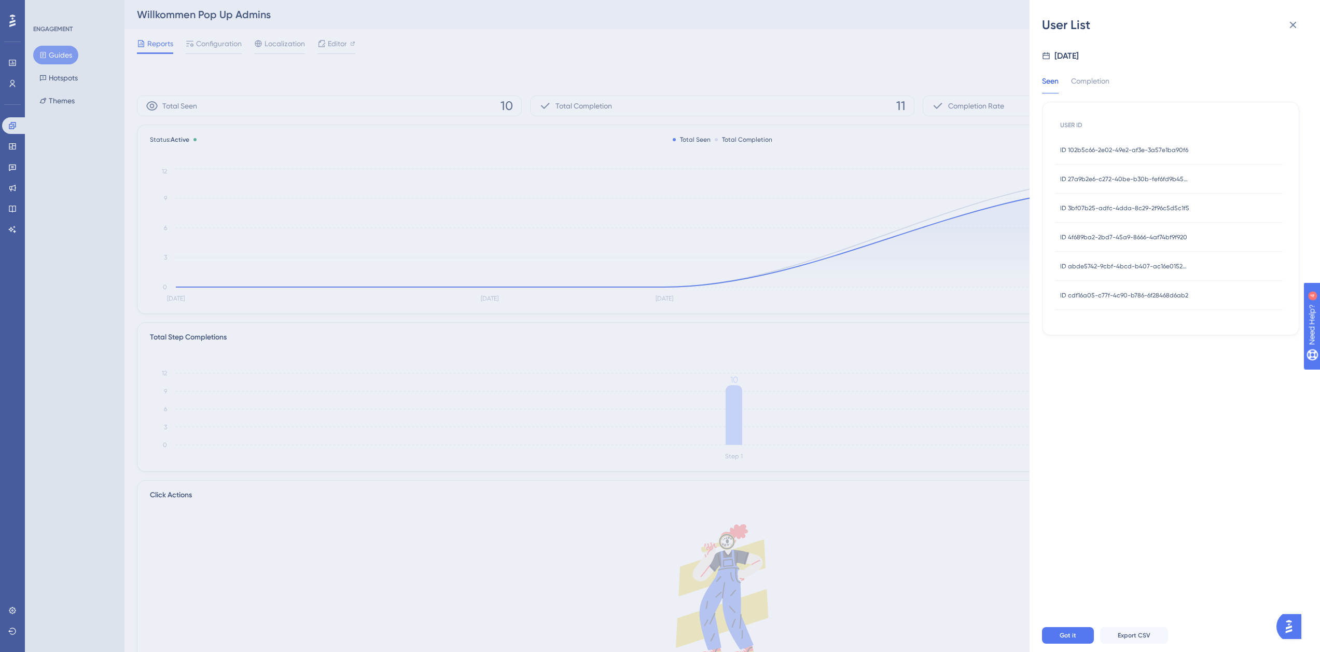
click at [1093, 238] on span "ID 4f689ba2-2bd7-45a9-8666-4af74bf9f920" at bounding box center [1124, 237] width 127 height 8
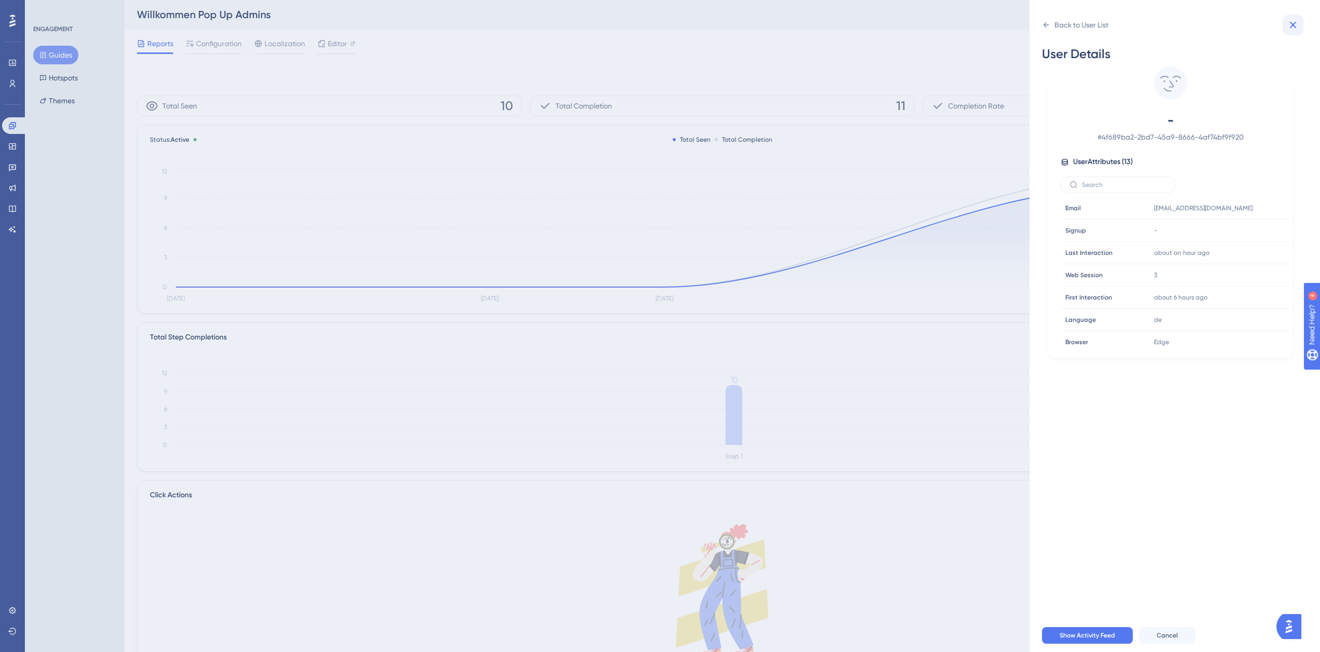
click at [1292, 22] on icon at bounding box center [1293, 25] width 12 height 12
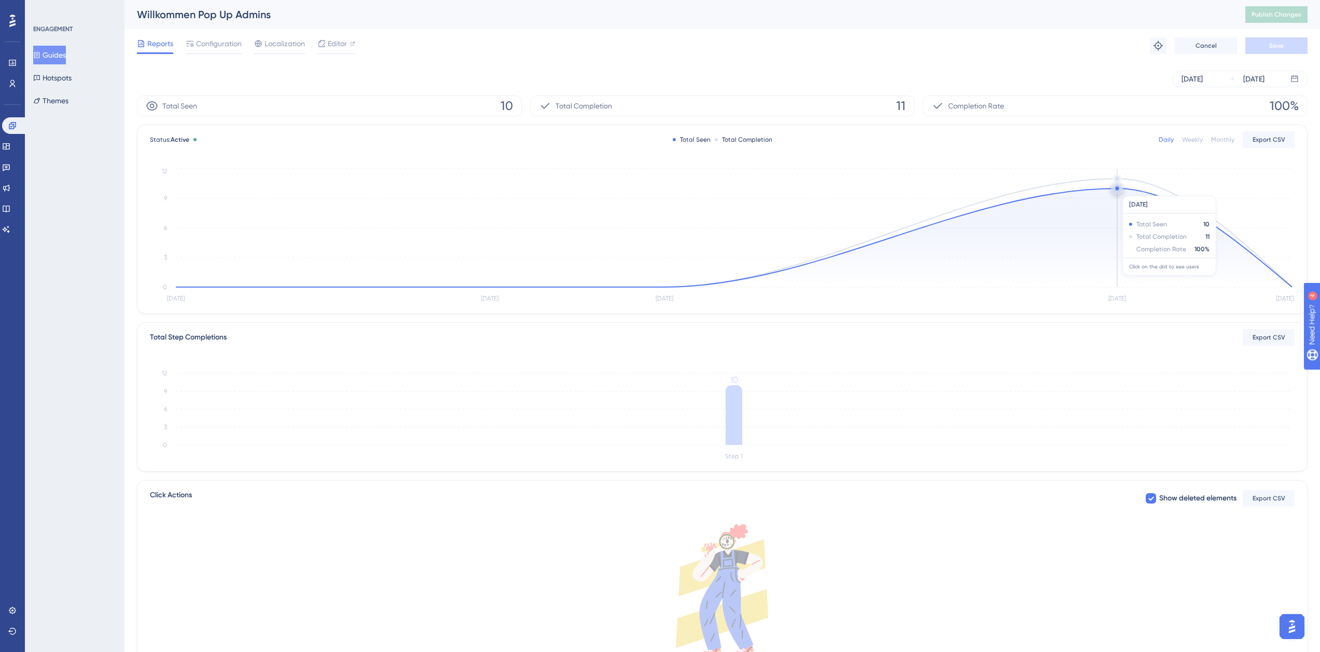
click at [1119, 190] on circle at bounding box center [1117, 188] width 8 height 8
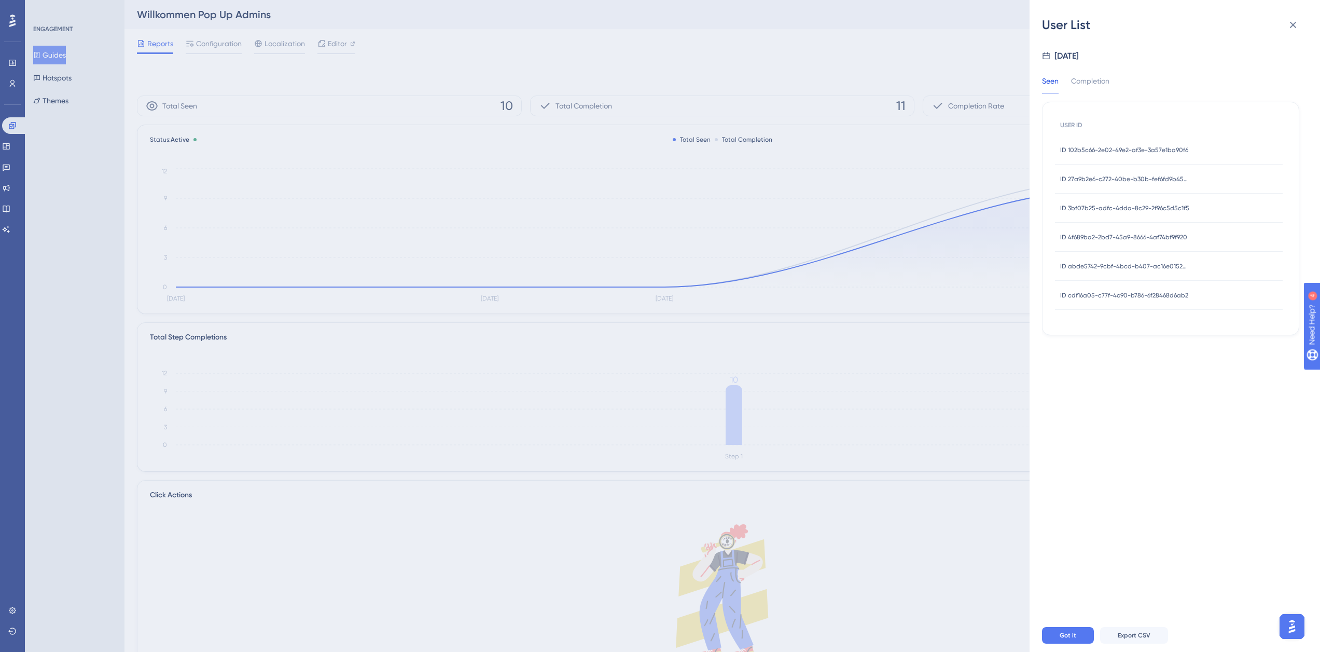
click at [1119, 149] on span "ID 102b5c66-2e02-49e2-af3e-3a57e1ba90f6" at bounding box center [1125, 150] width 128 height 8
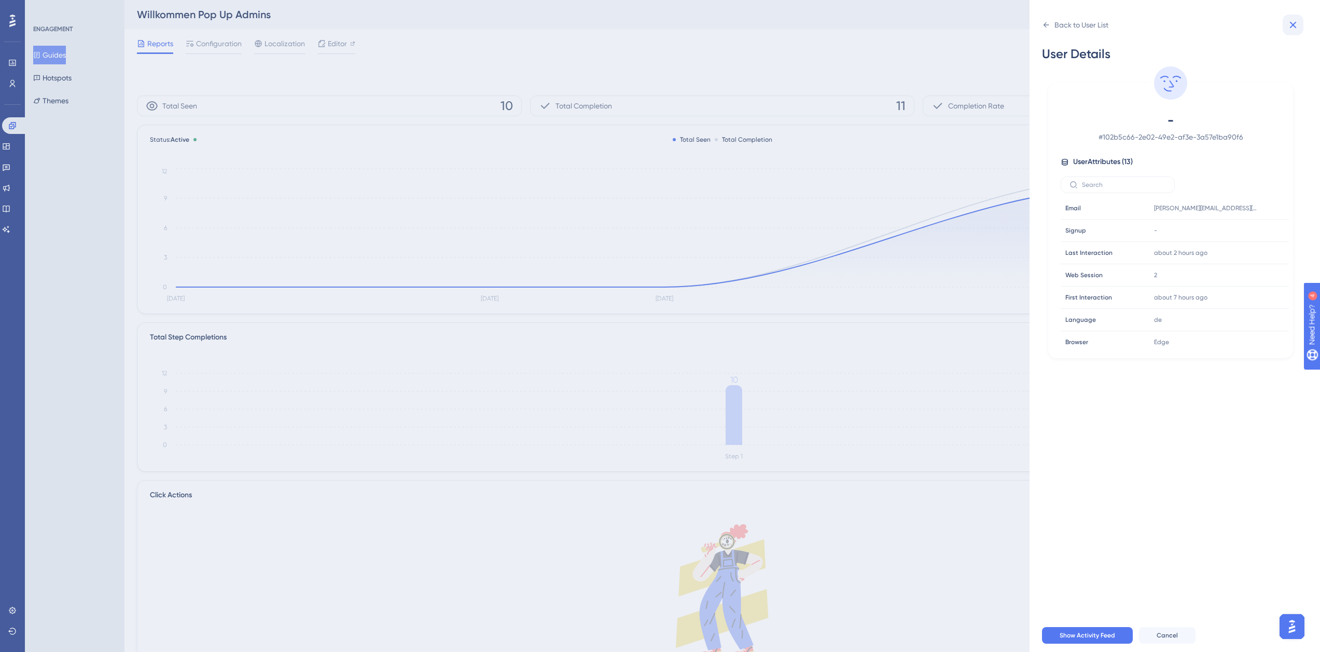
click at [1294, 28] on icon at bounding box center [1293, 25] width 12 height 12
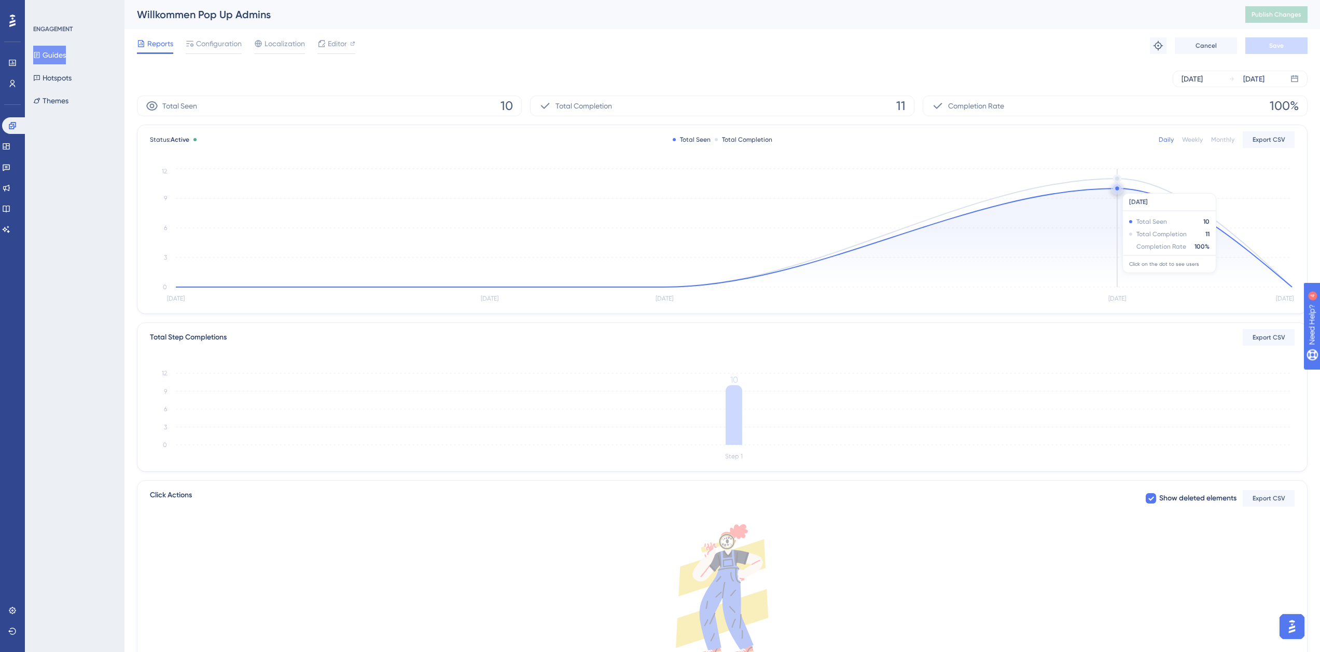
click at [1117, 188] on circle at bounding box center [1118, 188] width 4 height 4
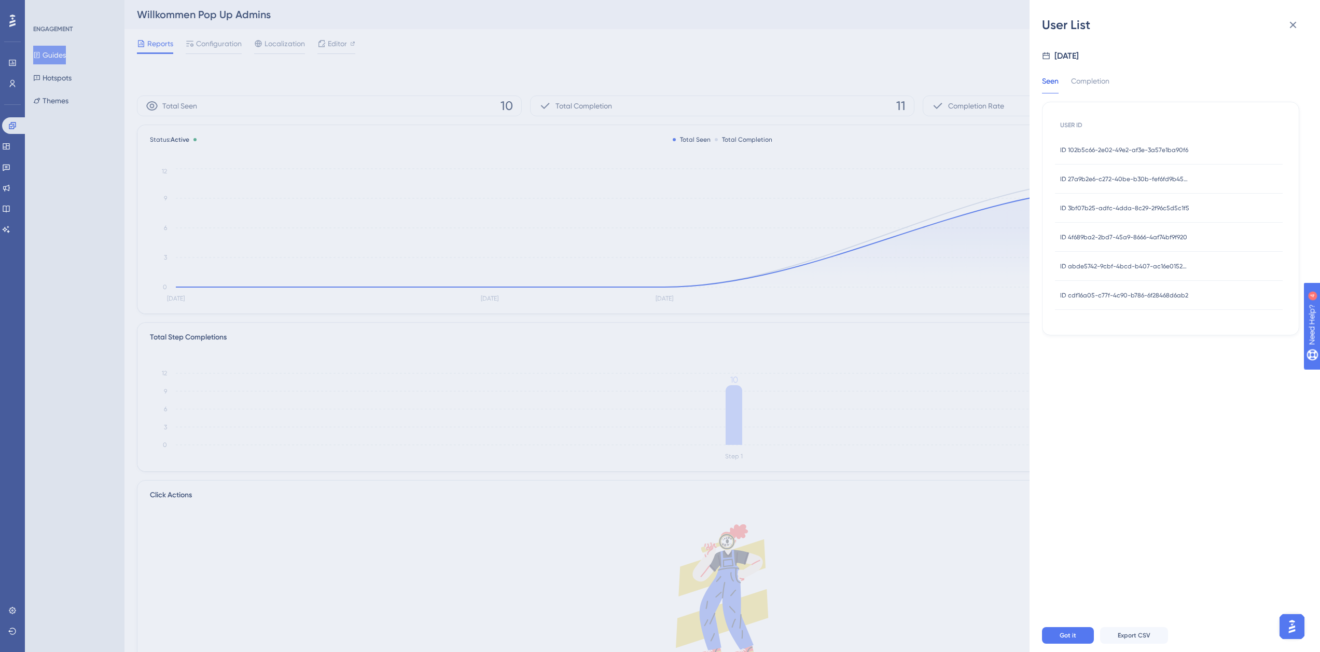
click at [1123, 288] on div "ID cdf16a05-c77f-4c90-b786-6f28468d6ab2 ID cdf16a05-c77f-4c90-b786-6f28468d6ab2" at bounding box center [1125, 295] width 128 height 29
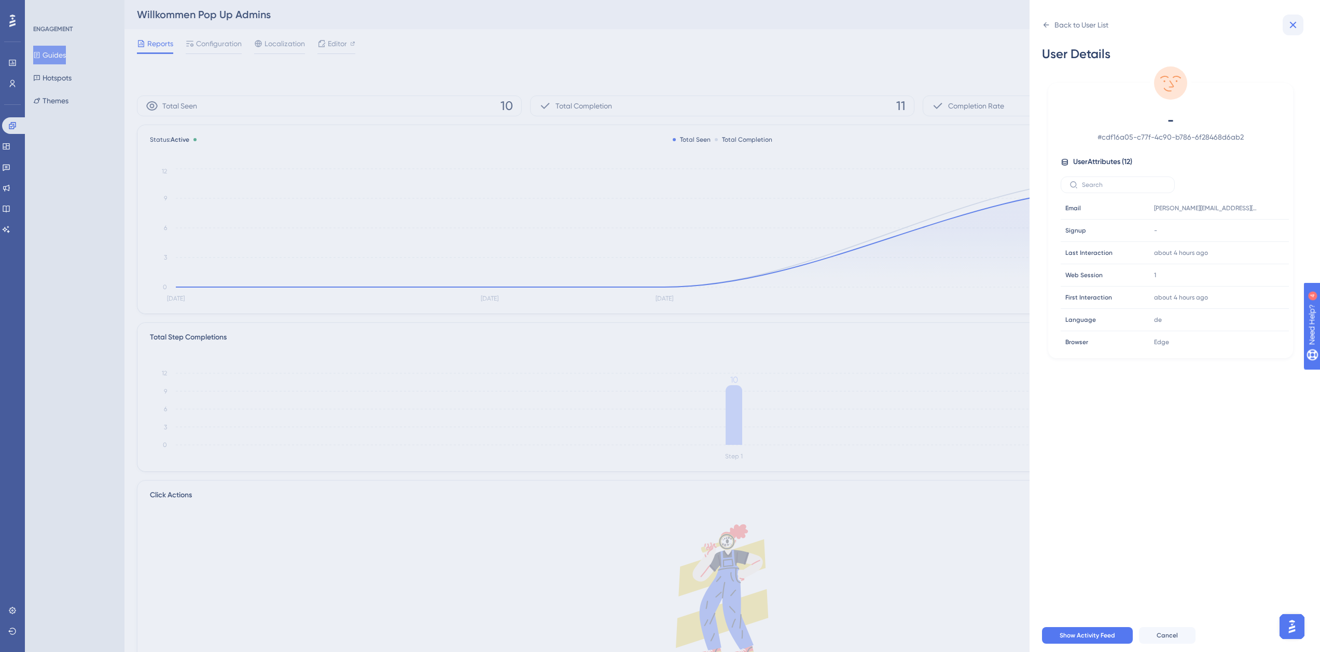
click at [1292, 23] on icon at bounding box center [1293, 25] width 7 height 7
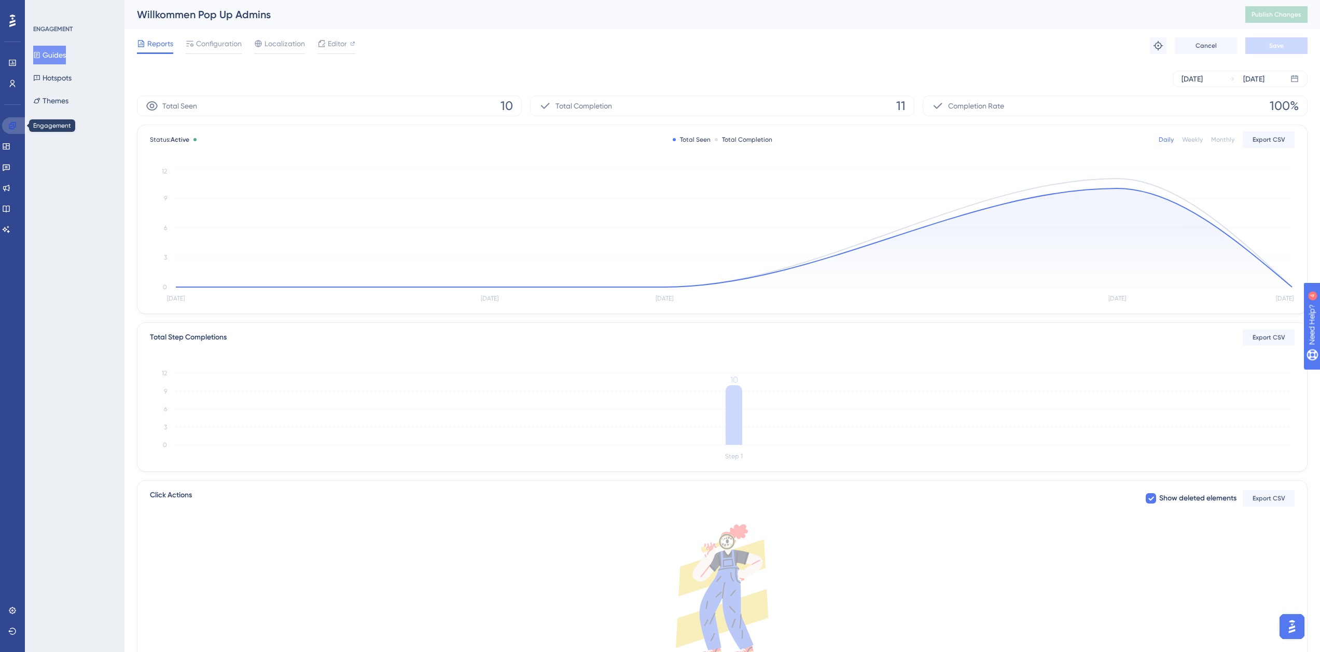
click at [15, 126] on icon at bounding box center [12, 125] width 8 height 8
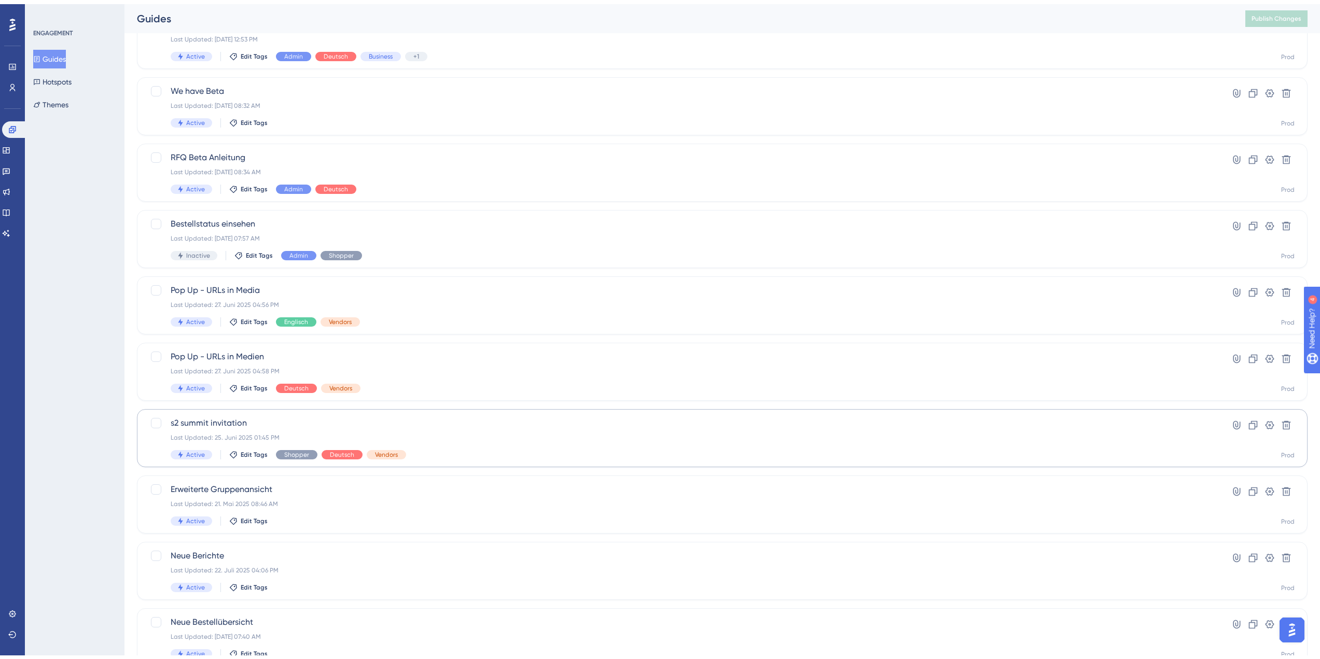
scroll to position [146, 0]
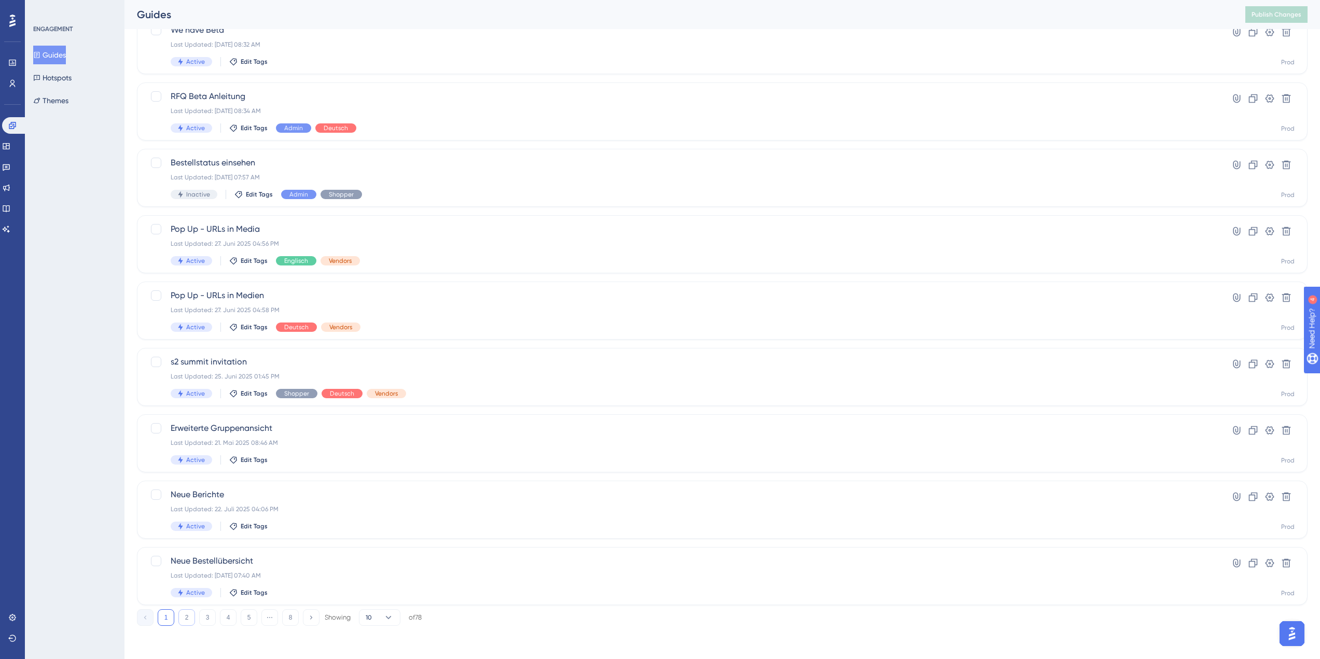
click at [187, 619] on button "2" at bounding box center [186, 618] width 17 height 17
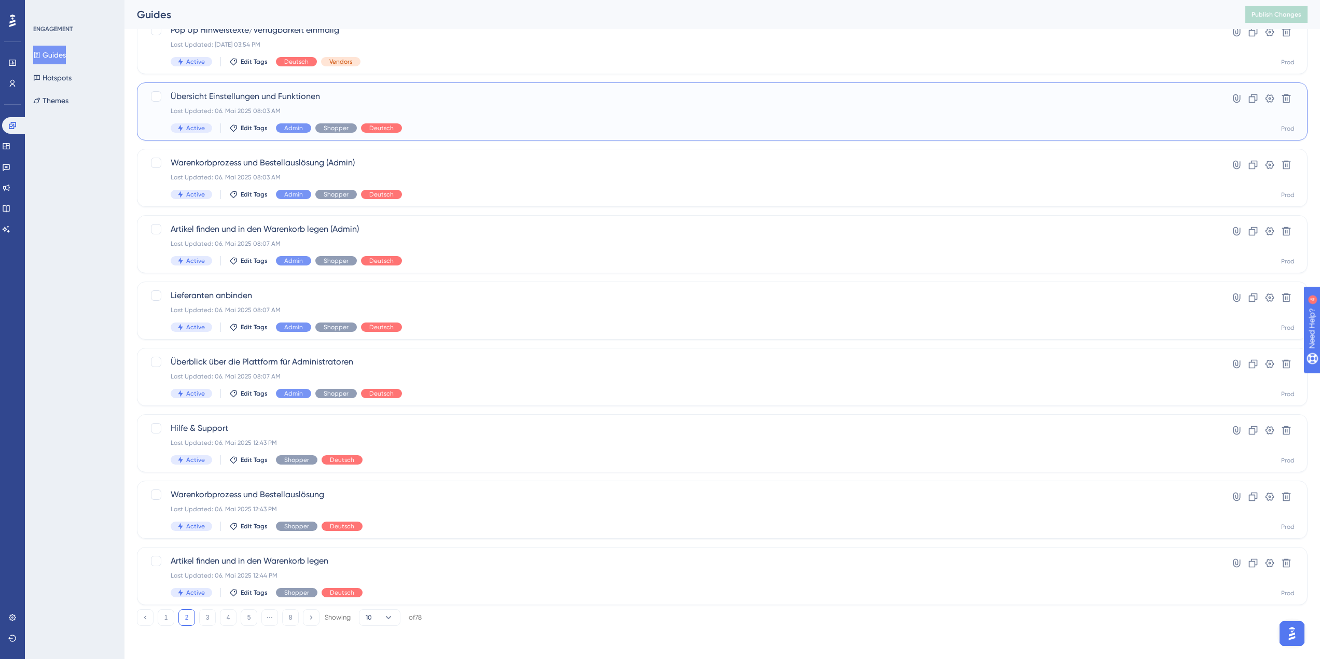
click at [235, 111] on div "Last Updated: 06. Mai 2025 08:03 AM" at bounding box center [681, 111] width 1021 height 8
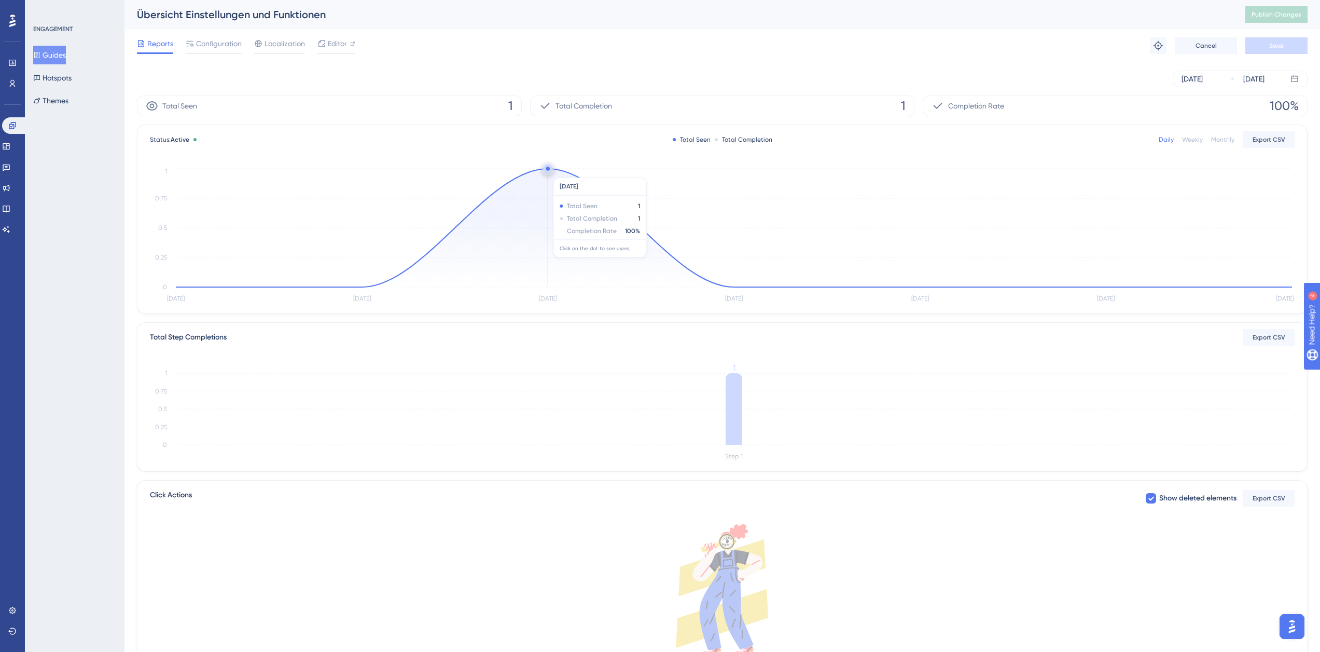
click at [548, 171] on circle at bounding box center [548, 170] width 1 height 1
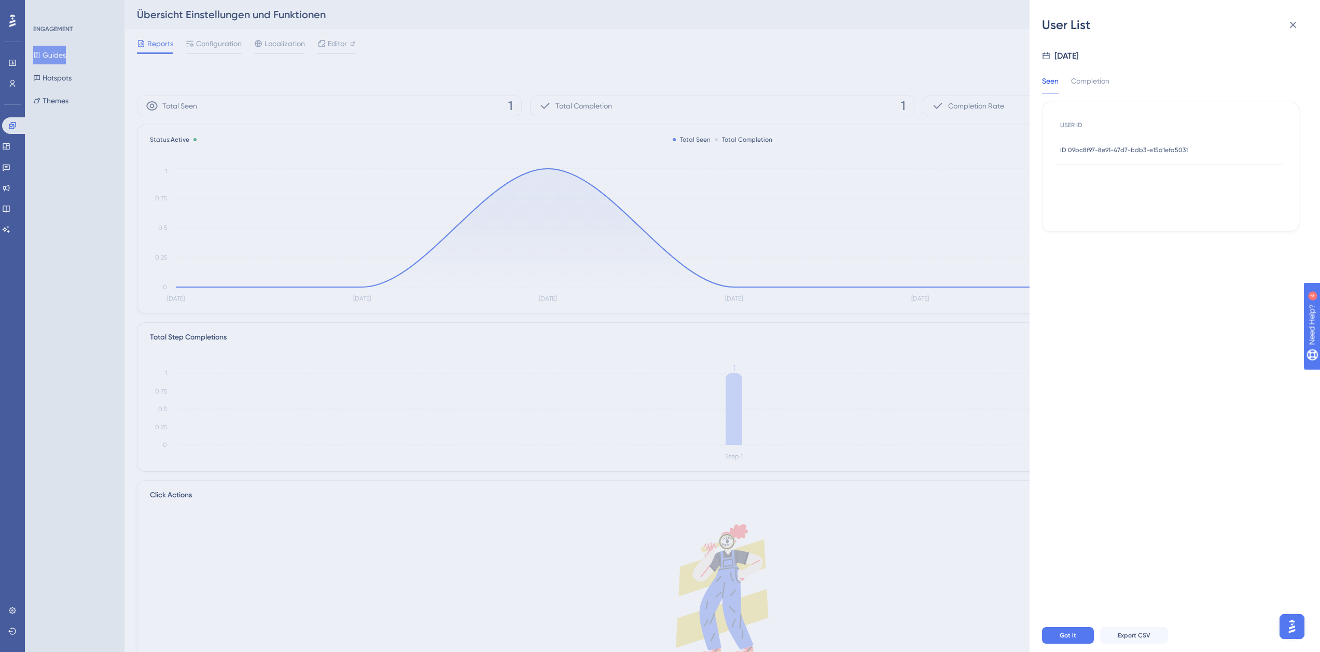
click at [1207, 146] on div "ID 09bc8f97-8e91-47d7-bdb3-e15d1efa5031 ID 09bc8f97-8e91-47d7-bdb3-e15d1efa5031" at bounding box center [1169, 149] width 228 height 29
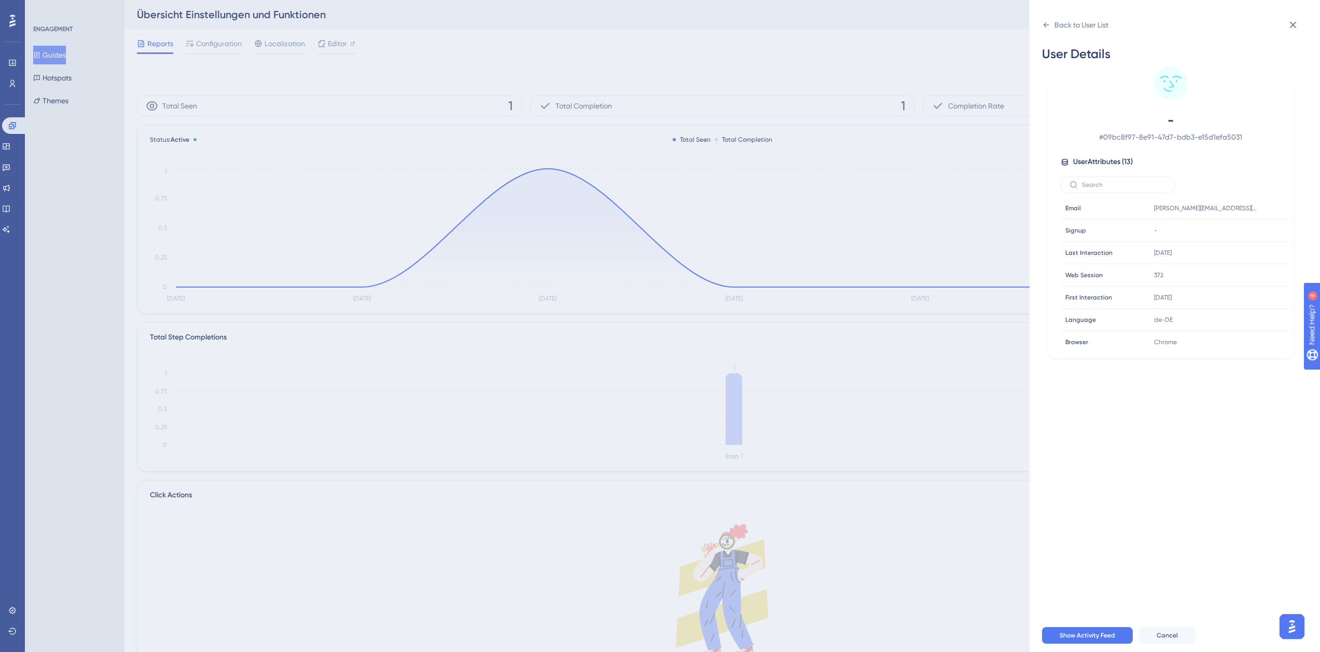
click at [1142, 146] on div "- # 09bc8f97-8e91-47d7-bdb3-e15d1efa5031 User Attributes ( 13 ) Email Email [EM…" at bounding box center [1171, 231] width 237 height 238
click at [1290, 21] on icon at bounding box center [1293, 25] width 12 height 12
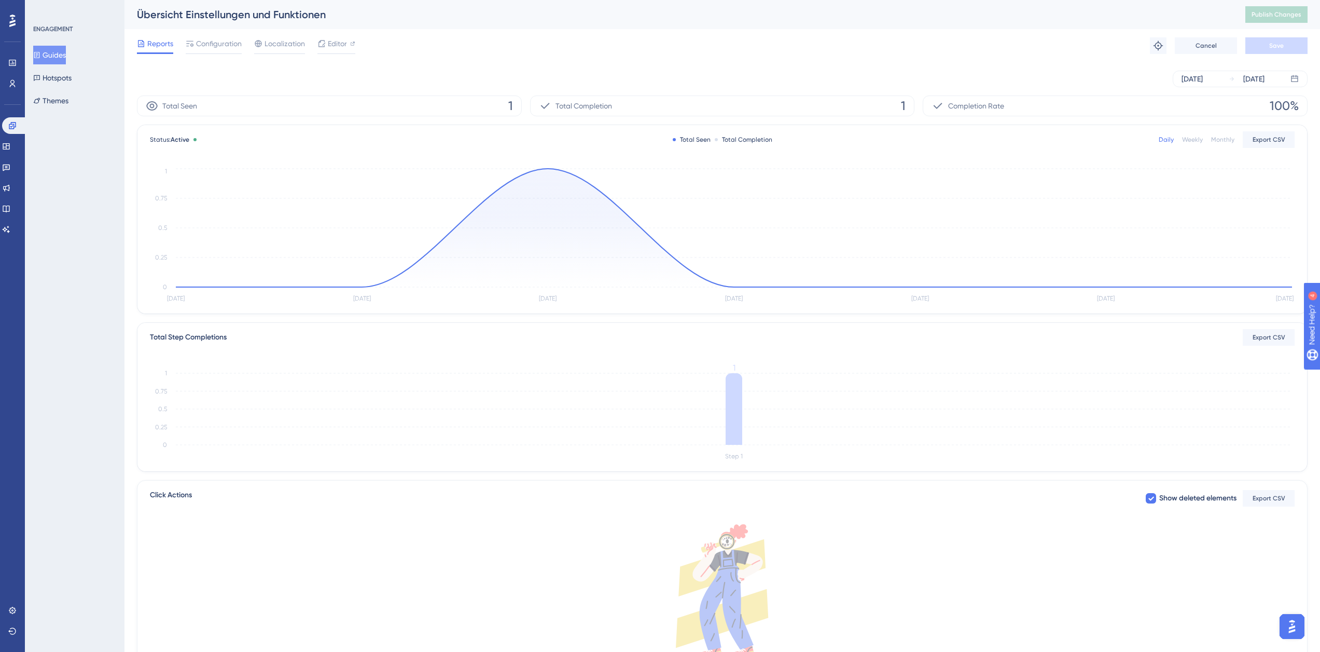
click at [50, 53] on button "Guides" at bounding box center [49, 55] width 33 height 19
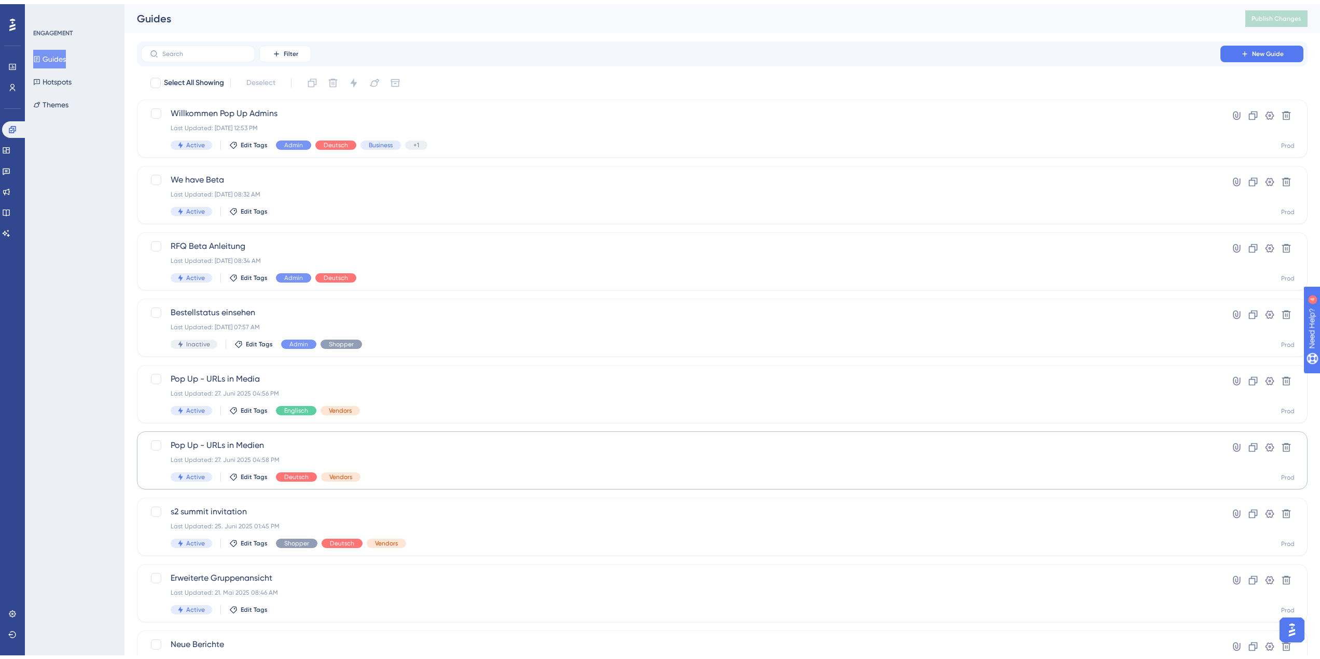
scroll to position [146, 0]
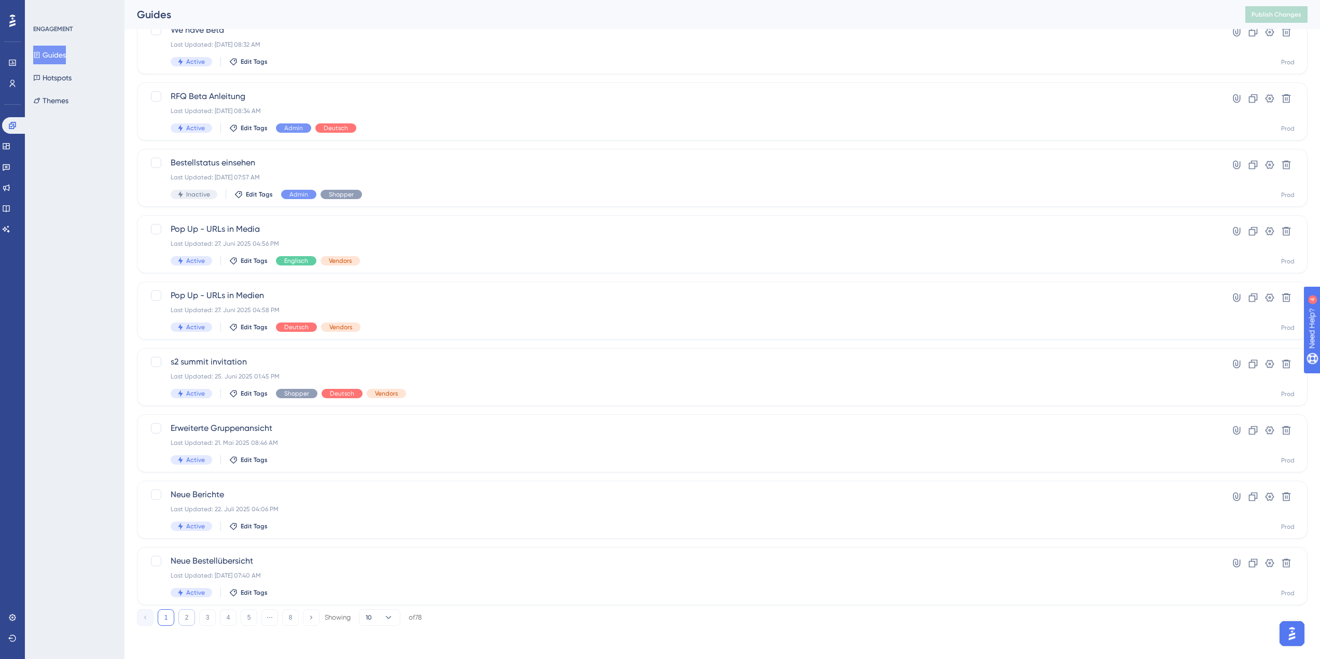
click at [189, 615] on button "2" at bounding box center [186, 618] width 17 height 17
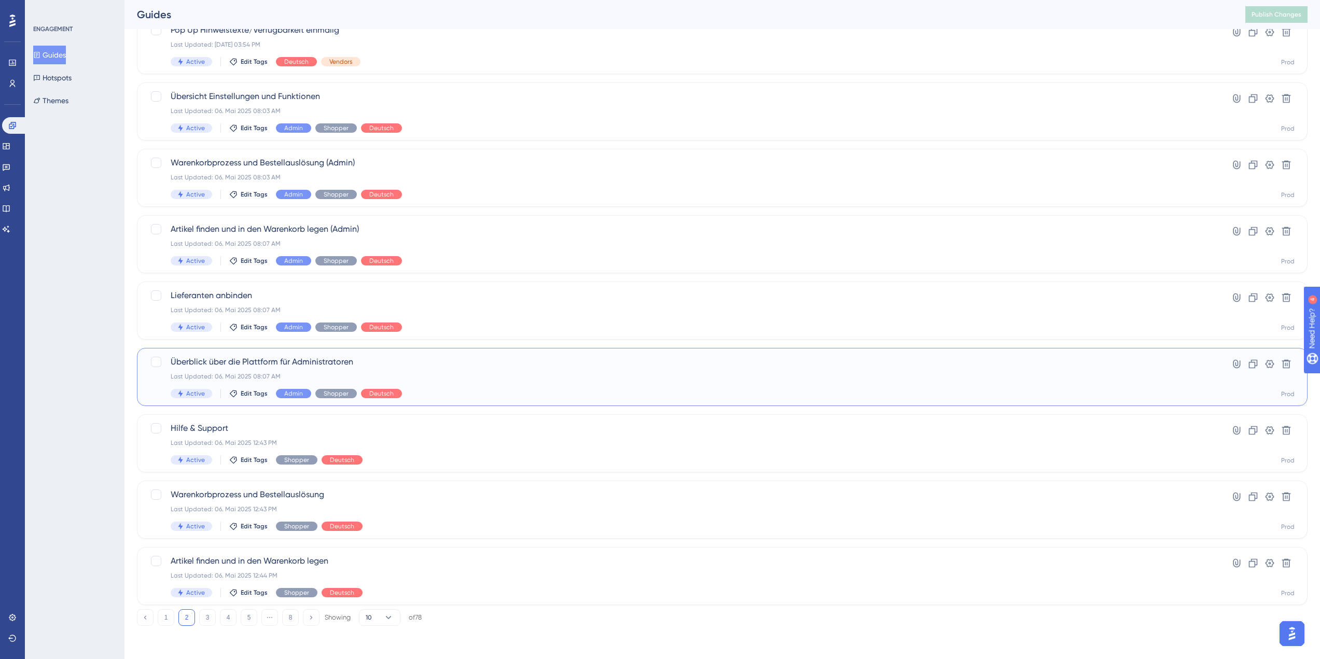
click at [349, 375] on div "Last Updated: 06. Mai 2025 08:07 AM" at bounding box center [681, 377] width 1021 height 8
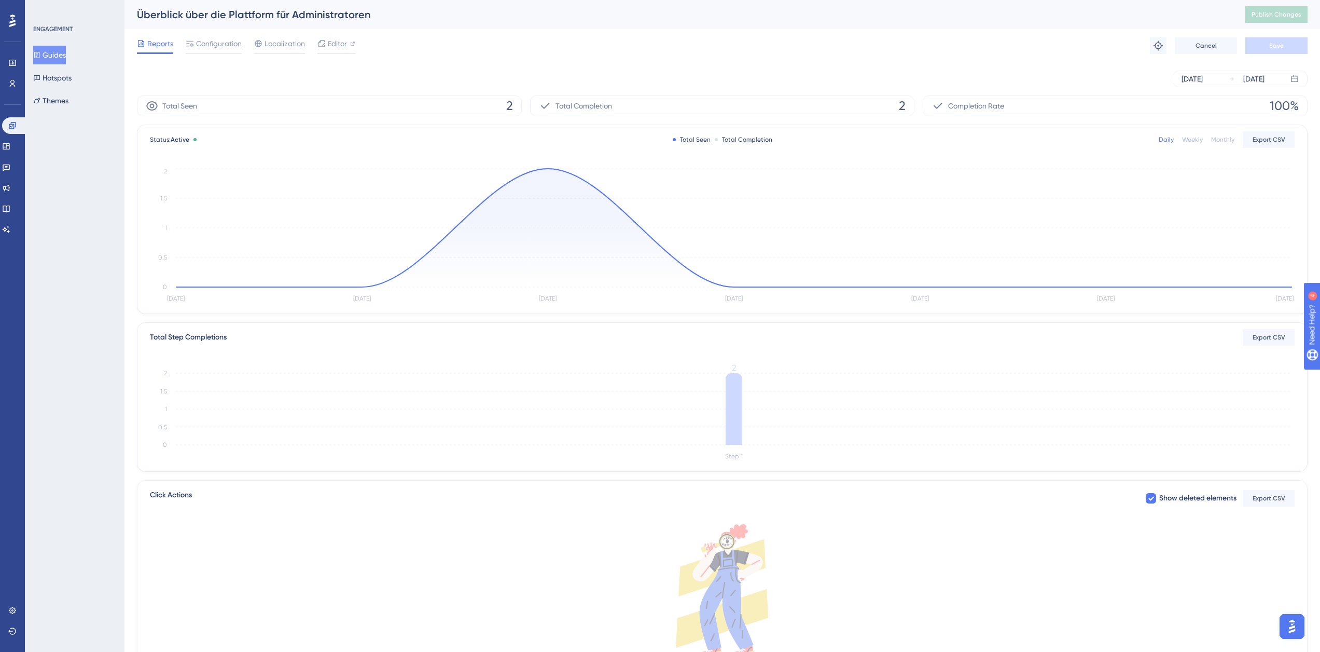
click at [65, 56] on button "Guides" at bounding box center [49, 55] width 33 height 19
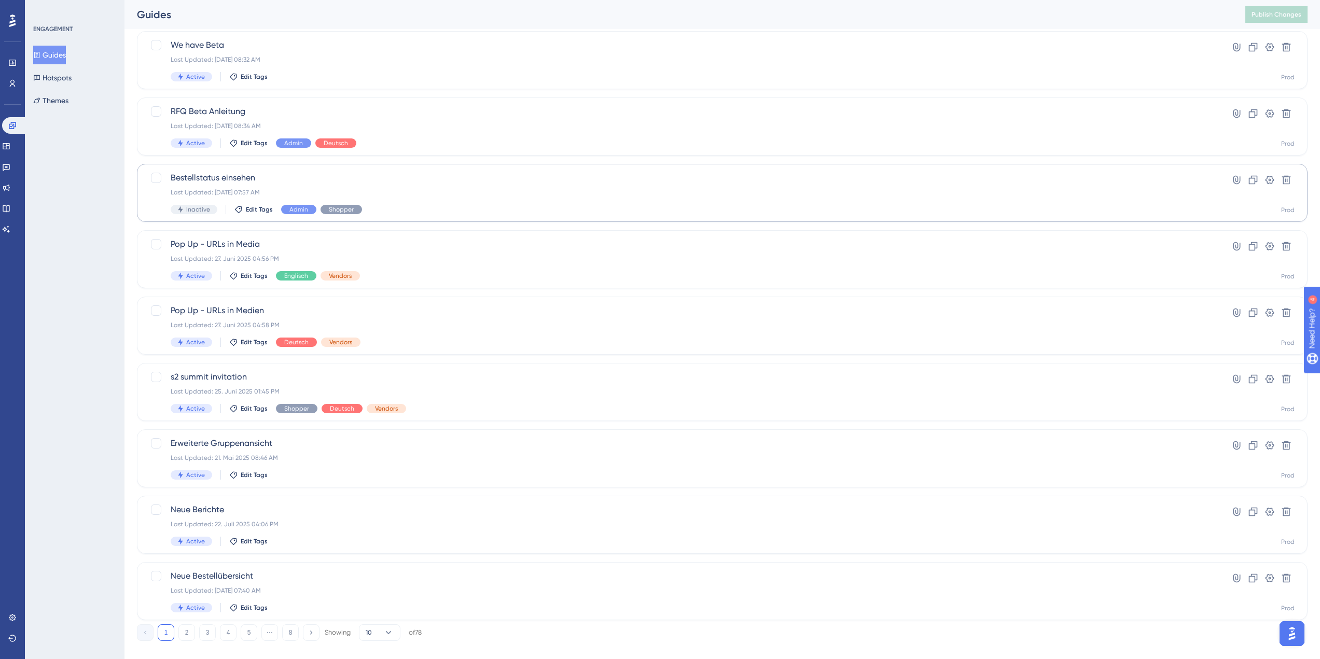
scroll to position [146, 0]
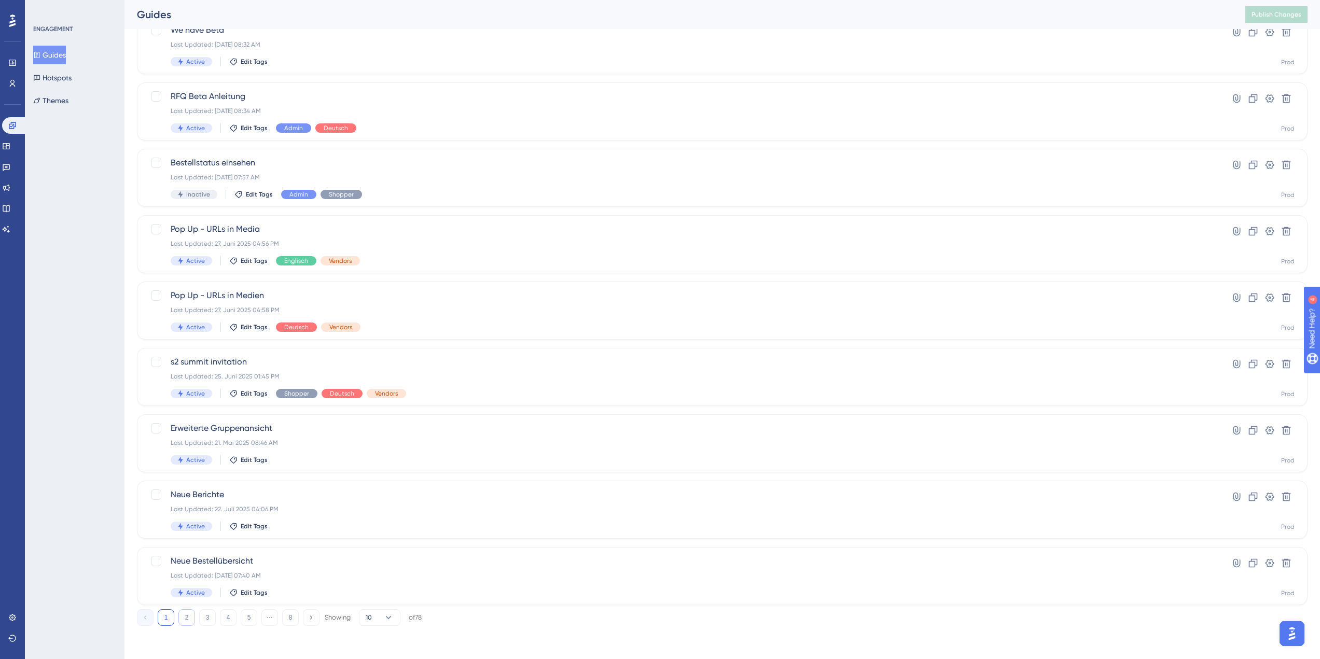
click at [188, 617] on button "2" at bounding box center [186, 618] width 17 height 17
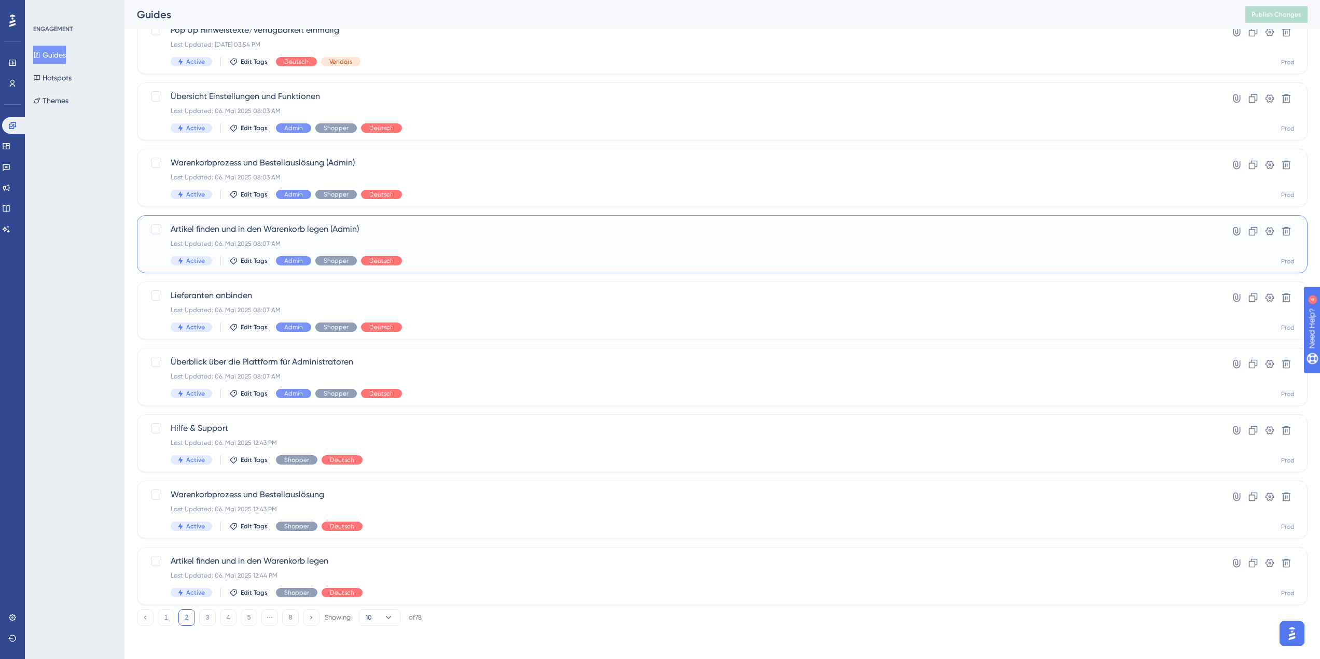
click at [436, 240] on div "Last Updated: 06. Mai 2025 08:07 AM" at bounding box center [681, 244] width 1021 height 8
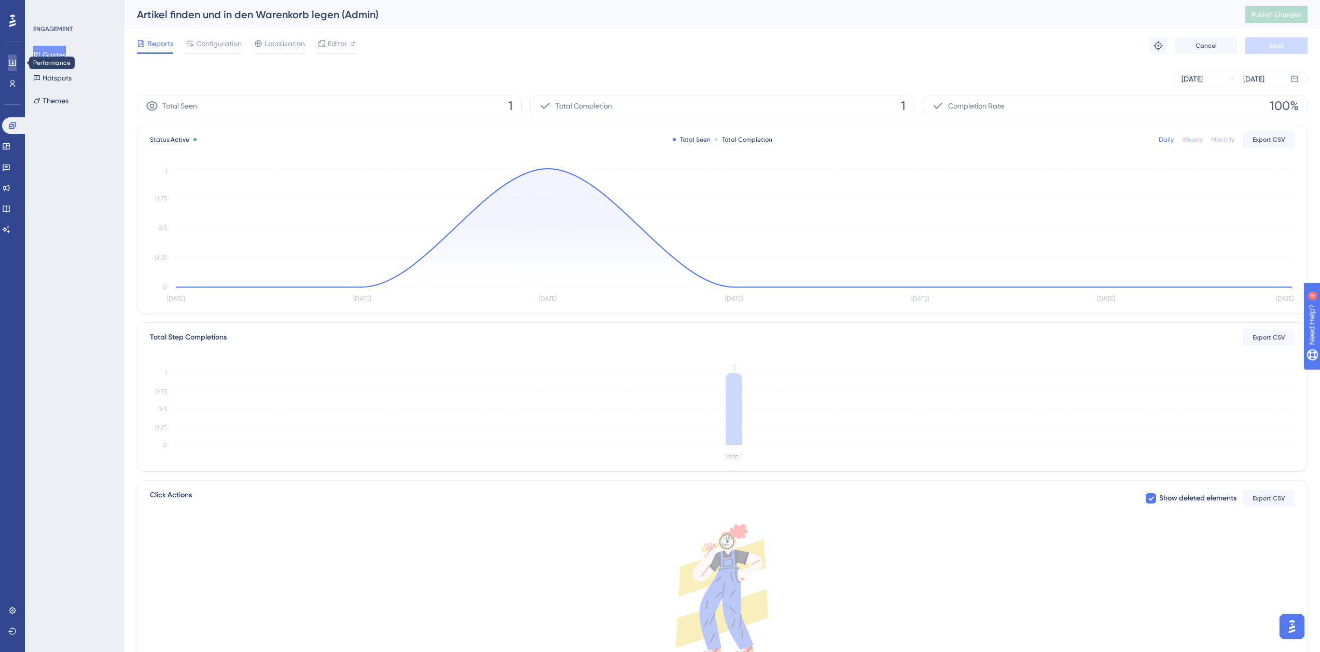
click at [10, 61] on icon at bounding box center [12, 63] width 8 height 8
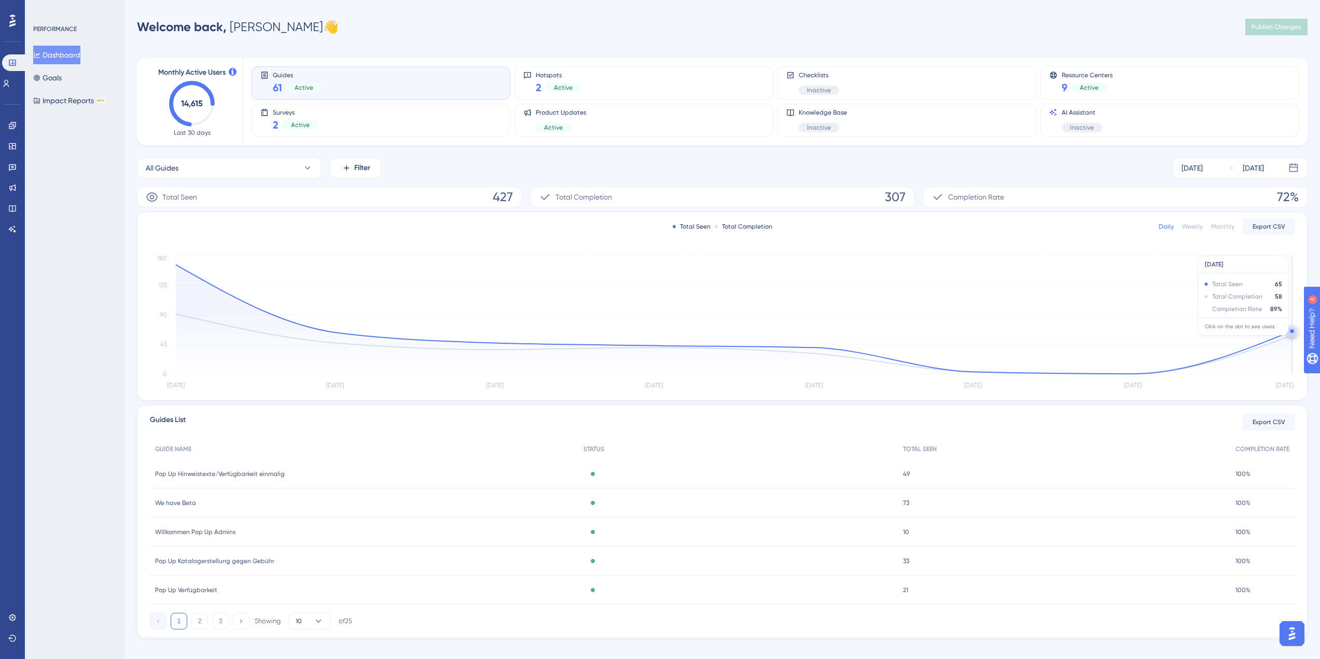
click at [1292, 331] on circle at bounding box center [1292, 331] width 4 height 4
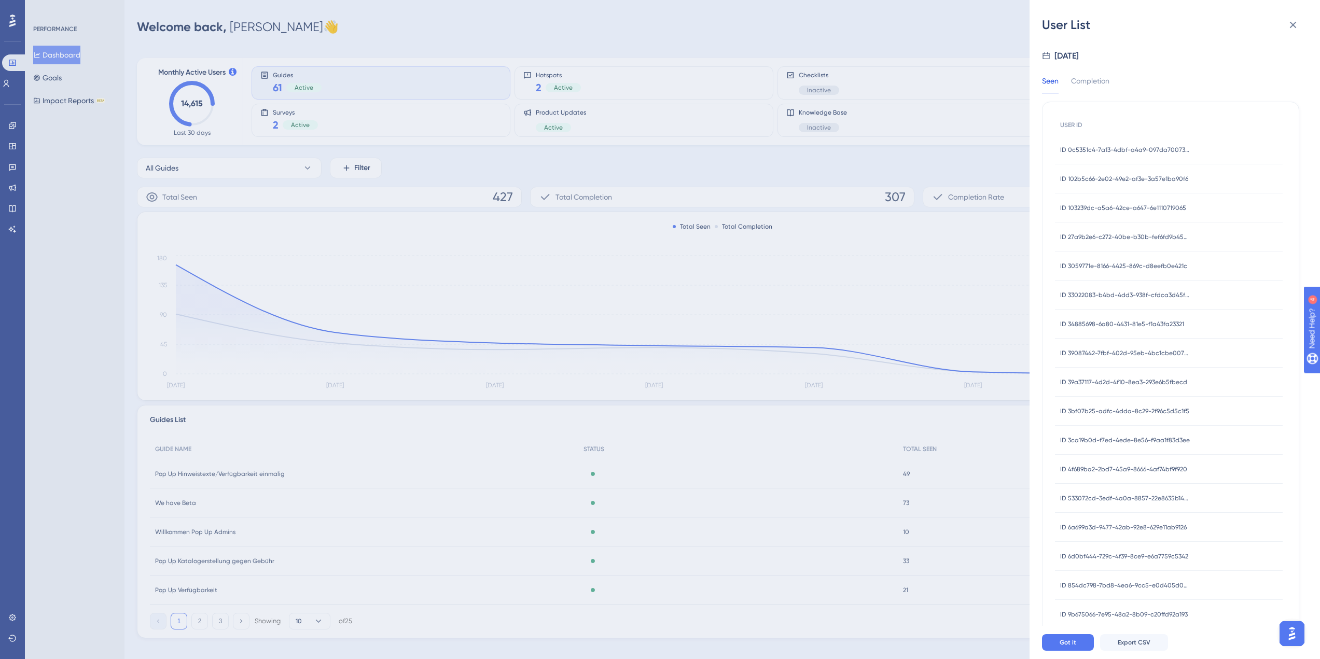
click at [82, 350] on div "User List [DATE] Seen Completion USER ID ID 0c5351c4-7a13-4dbf-a4a9-097da700734…" at bounding box center [660, 329] width 1320 height 659
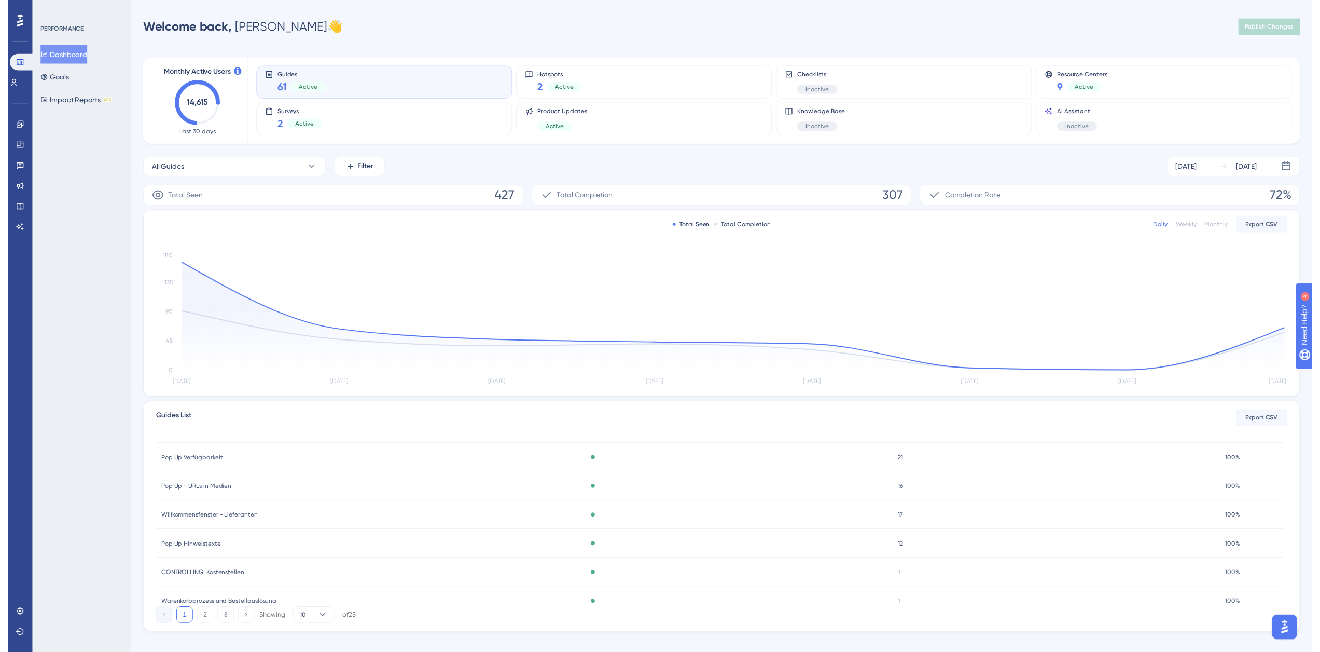
scroll to position [154, 0]
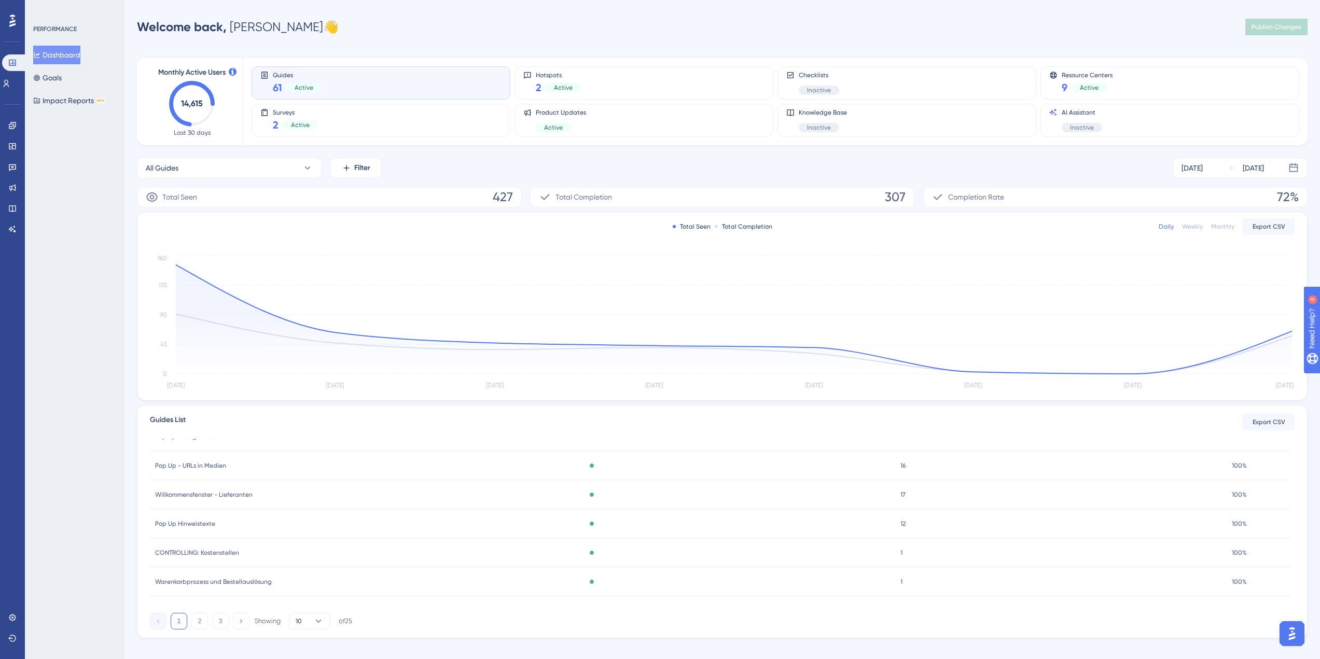
click at [296, 547] on div "CONTROLLING: Kostenstellen CONTROLLING: Kostenstellen" at bounding box center [364, 553] width 428 height 29
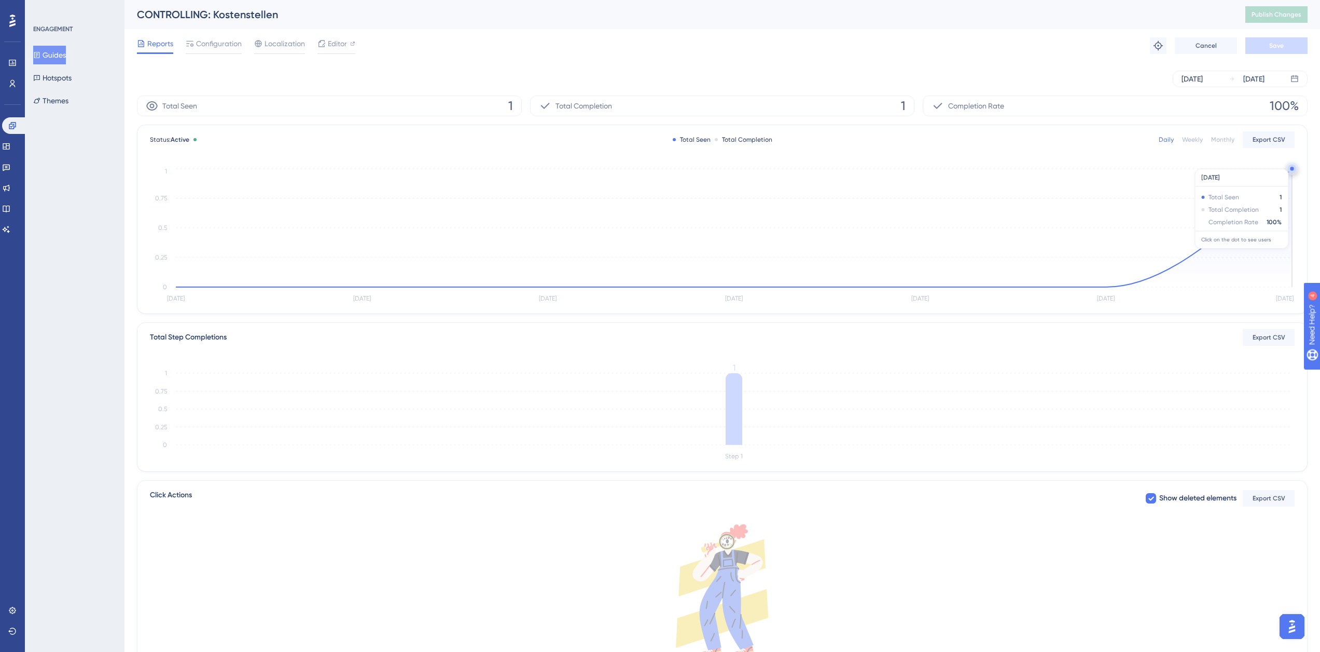
click at [1265, 203] on icon at bounding box center [734, 228] width 1117 height 118
click at [1241, 223] on icon at bounding box center [734, 228] width 1117 height 118
click at [1292, 170] on circle at bounding box center [1292, 169] width 4 height 4
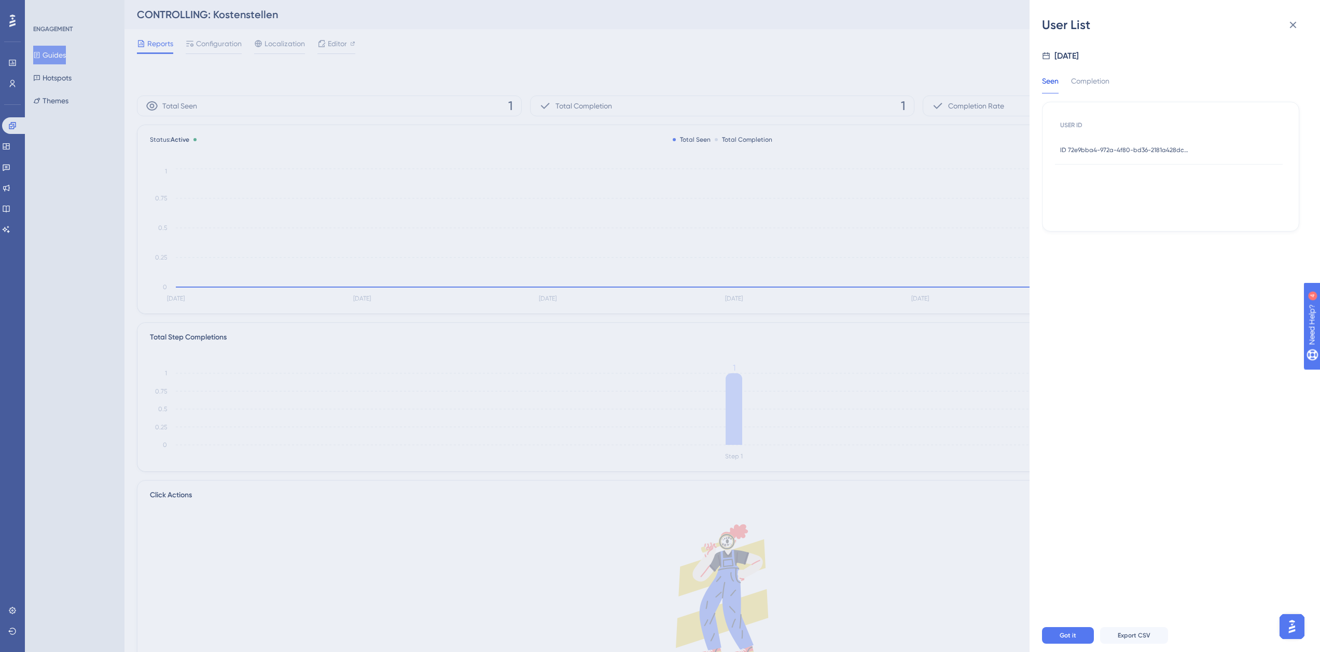
click at [1161, 155] on div "ID 72e9bba4-972a-4f80-bd36-2181a428dced ID 72e9bba4-972a-4f80-bd36-2181a428dced" at bounding box center [1126, 149] width 130 height 29
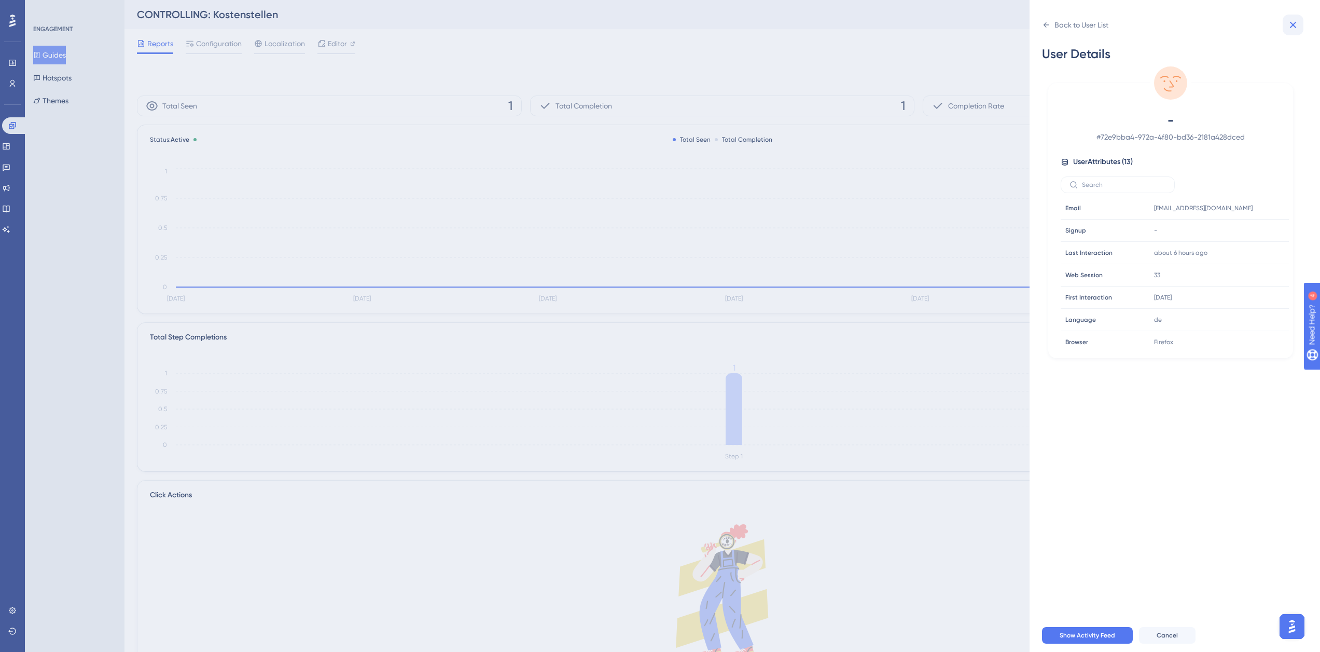
click at [1294, 22] on icon at bounding box center [1293, 25] width 12 height 12
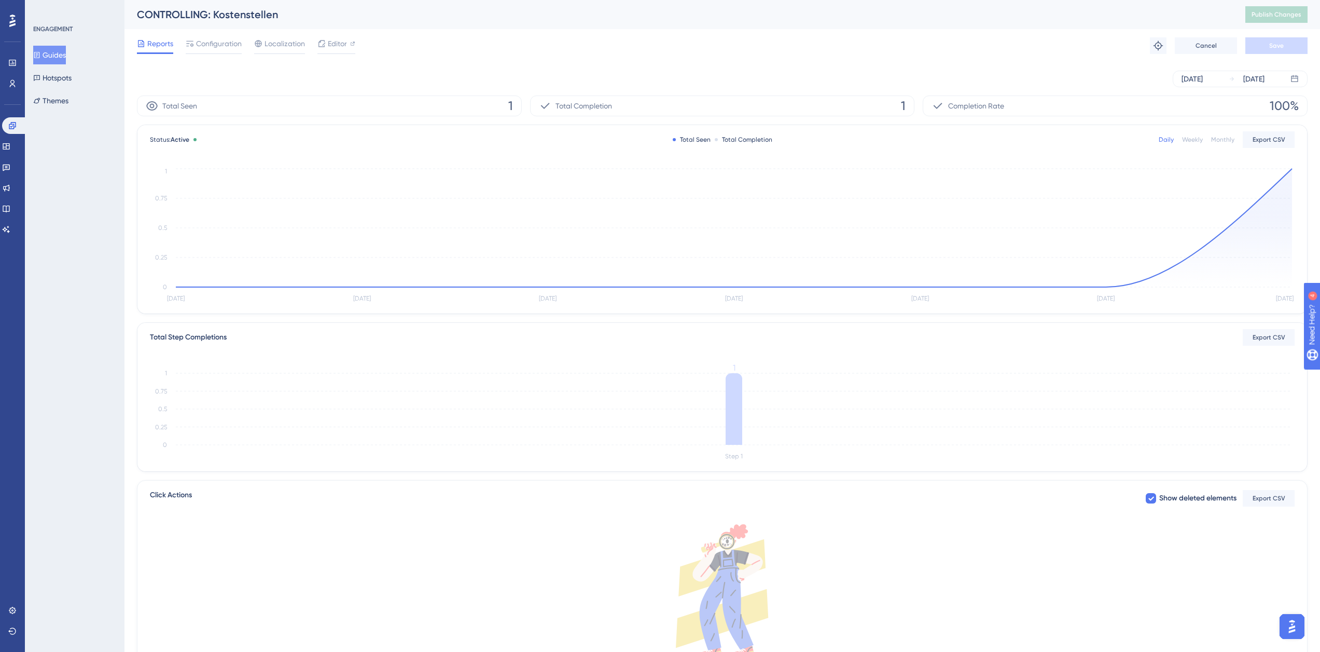
click at [54, 61] on button "Guides" at bounding box center [49, 55] width 33 height 19
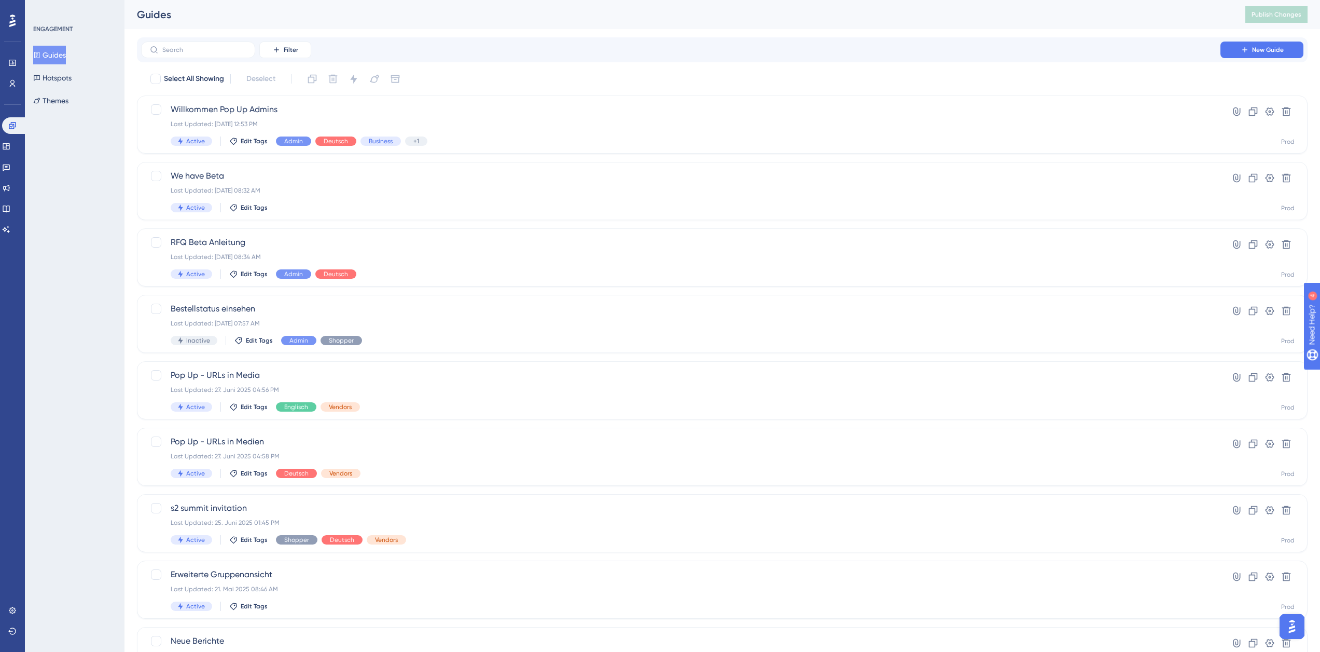
click at [53, 49] on button "Guides" at bounding box center [49, 55] width 33 height 19
click at [13, 66] on icon at bounding box center [12, 63] width 8 height 8
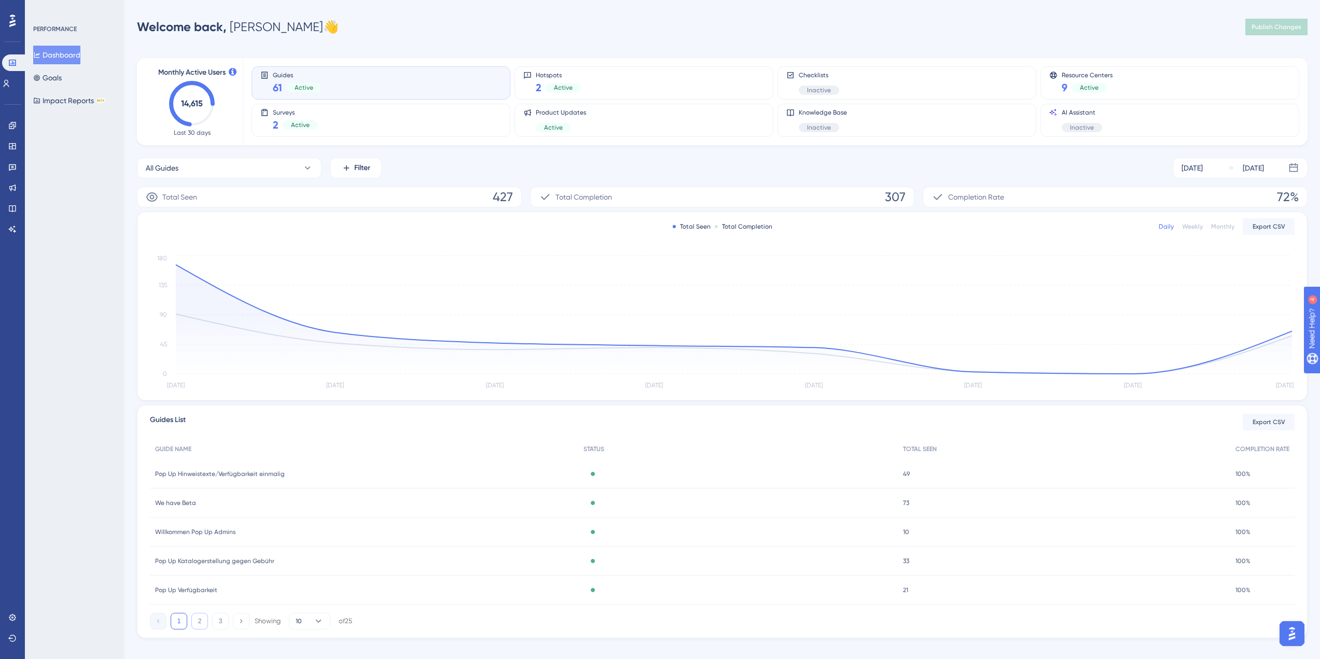
click at [200, 619] on button "2" at bounding box center [199, 621] width 17 height 17
click at [219, 622] on button "3" at bounding box center [220, 621] width 17 height 17
click at [177, 622] on button "1" at bounding box center [179, 621] width 17 height 17
click at [182, 504] on span "We have Beta" at bounding box center [175, 503] width 41 height 8
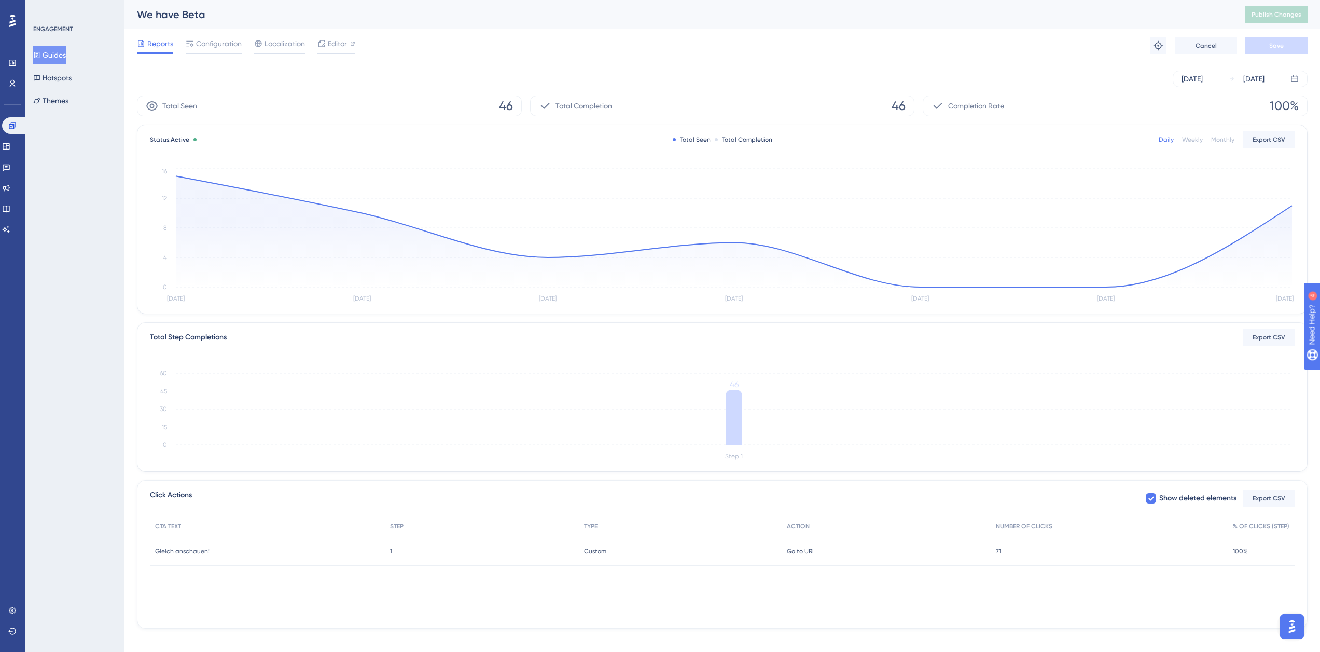
click at [49, 60] on button "Guides" at bounding box center [49, 55] width 33 height 19
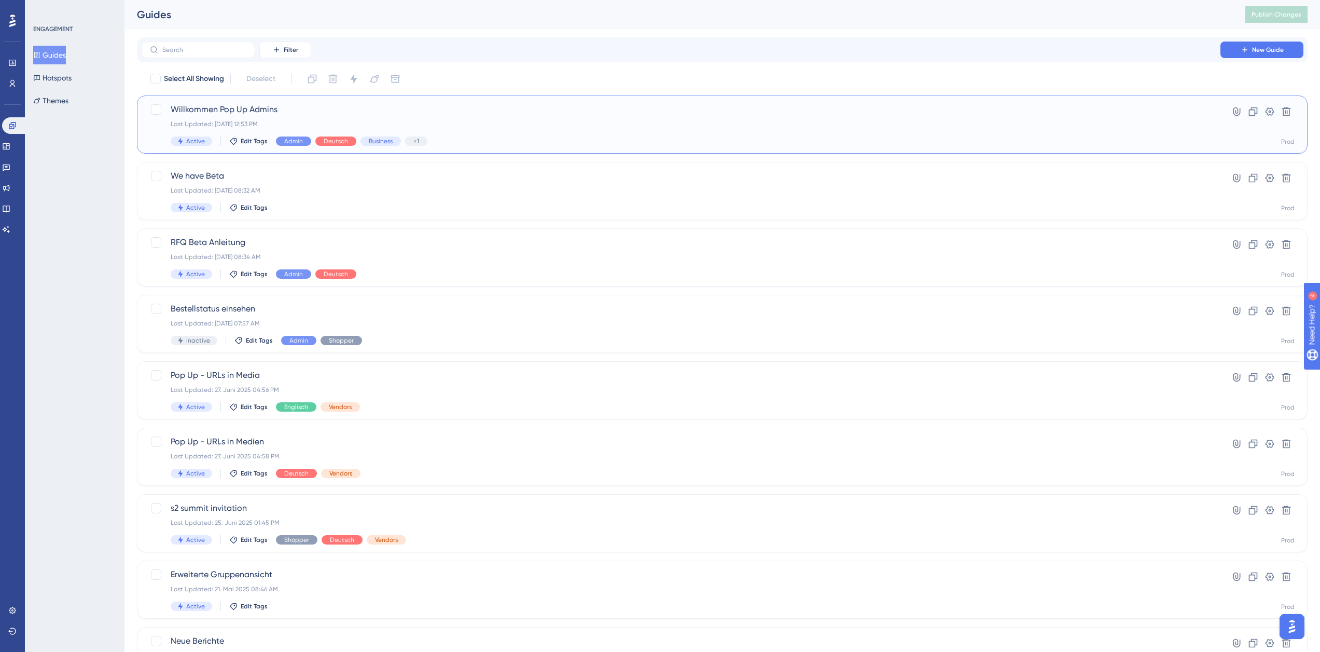
click at [577, 135] on div "Willkommen Pop Up Admins Last Updated: [DATE] 12:53 PM Active Edit Tags Admin D…" at bounding box center [681, 124] width 1021 height 43
